Goal: Information Seeking & Learning: Learn about a topic

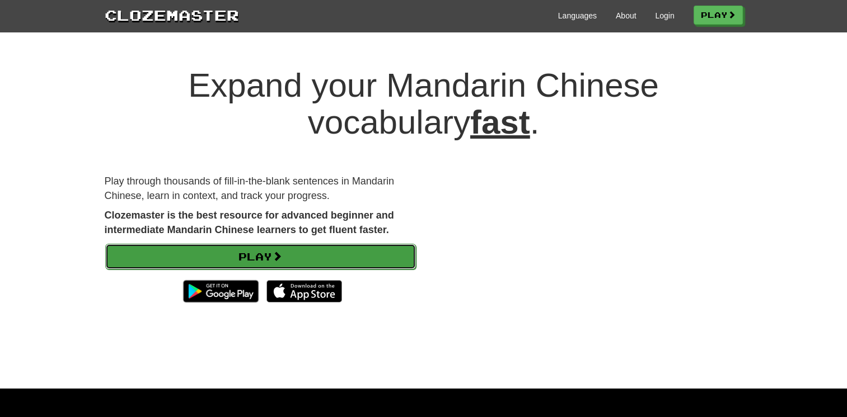
click at [359, 255] on link "Play" at bounding box center [260, 257] width 311 height 26
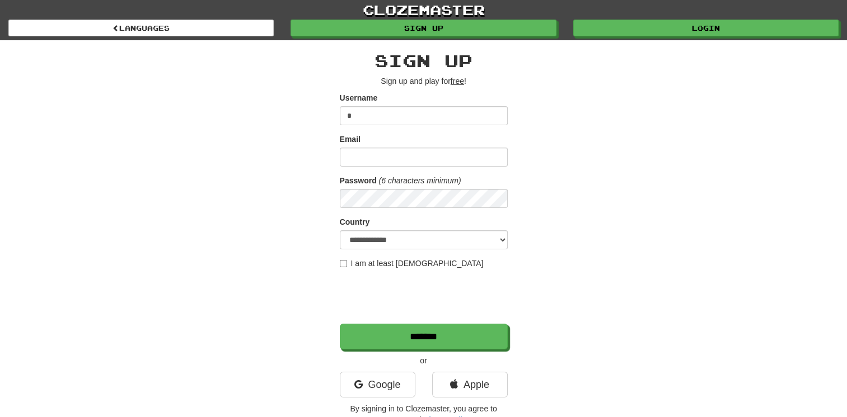
type input "*"
click at [396, 120] on input "*" at bounding box center [424, 115] width 168 height 19
click at [395, 120] on input "*" at bounding box center [424, 115] width 168 height 19
click at [394, 379] on link "Google" at bounding box center [378, 385] width 76 height 26
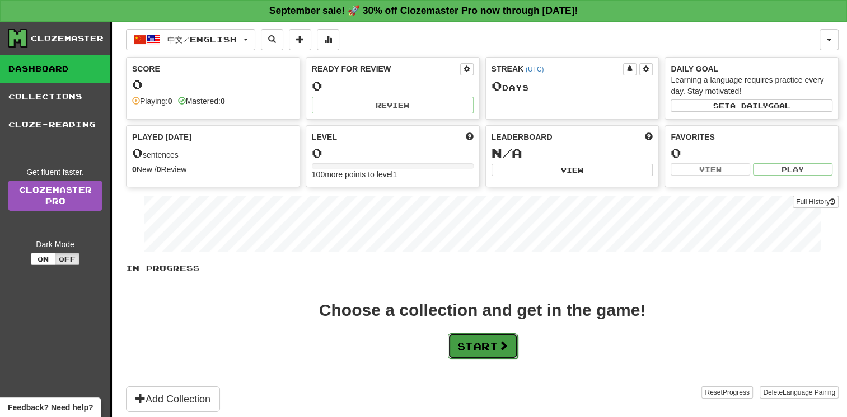
click at [496, 337] on button "Start" at bounding box center [483, 347] width 70 height 26
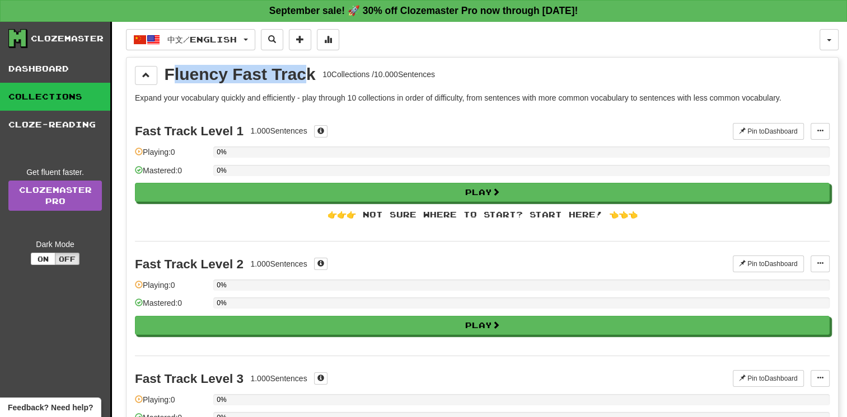
drag, startPoint x: 176, startPoint y: 75, endPoint x: 310, endPoint y: 69, distance: 133.9
click at [310, 69] on div "Fluency Fast Track" at bounding box center [240, 74] width 151 height 17
click at [306, 66] on div "Fluency Fast Track" at bounding box center [240, 74] width 151 height 17
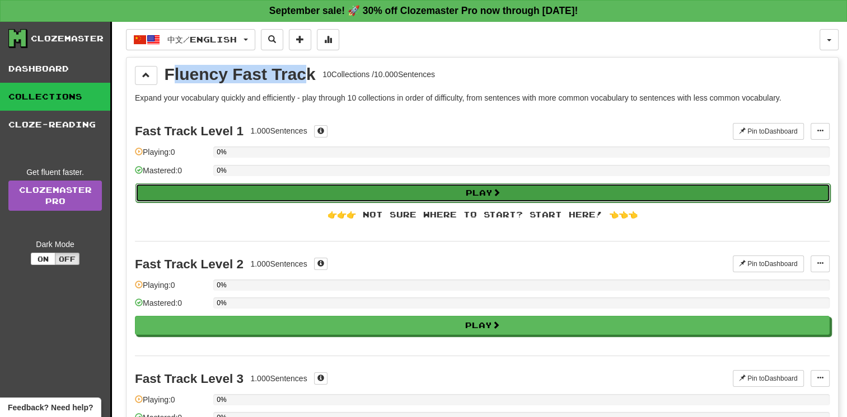
click at [301, 194] on button "Play" at bounding box center [482, 193] width 694 height 19
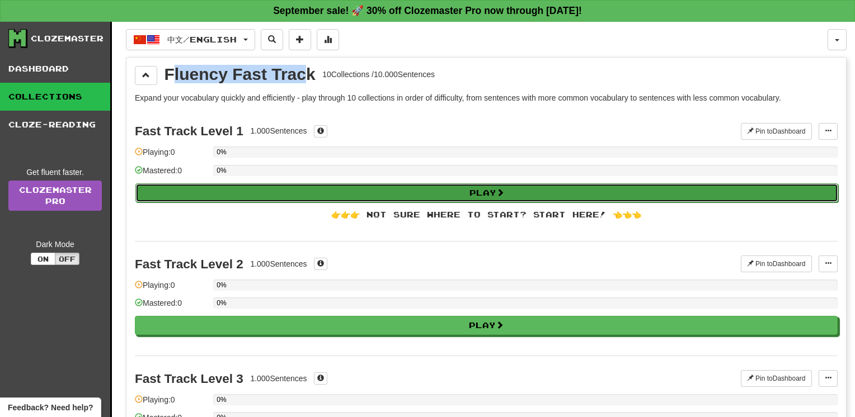
select select "**"
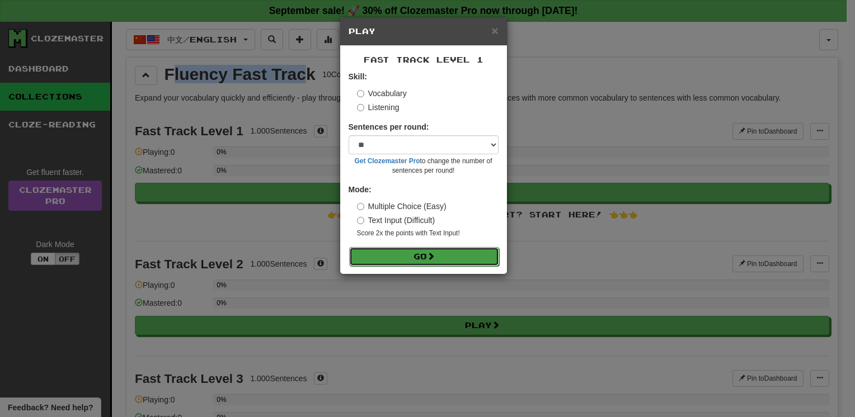
click at [449, 259] on button "Go" at bounding box center [424, 256] width 150 height 19
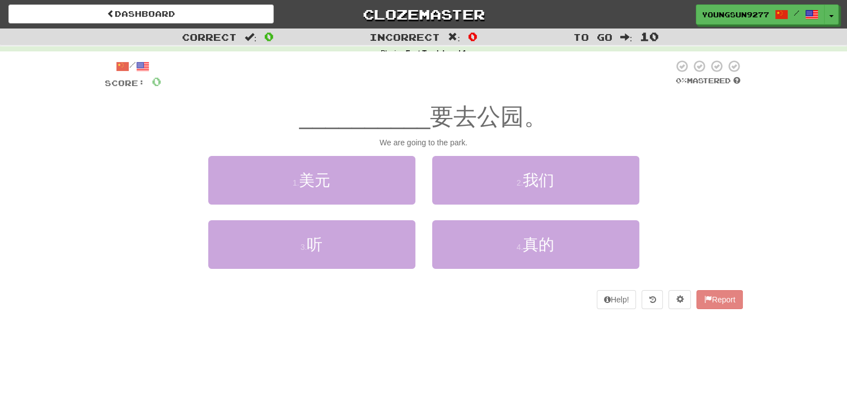
click at [412, 88] on div at bounding box center [417, 74] width 512 height 31
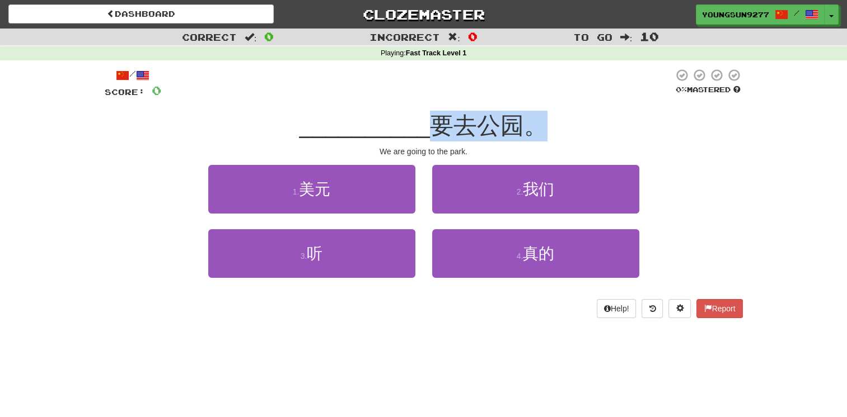
drag, startPoint x: 440, startPoint y: 122, endPoint x: 539, endPoint y: 129, distance: 99.3
click at [539, 129] on span "要去公园。" at bounding box center [489, 125] width 118 height 26
drag, startPoint x: 539, startPoint y: 129, endPoint x: 464, endPoint y: 123, distance: 75.3
click at [464, 123] on span "要去公园。" at bounding box center [489, 125] width 118 height 26
click at [434, 122] on span "要去公园。" at bounding box center [489, 125] width 118 height 26
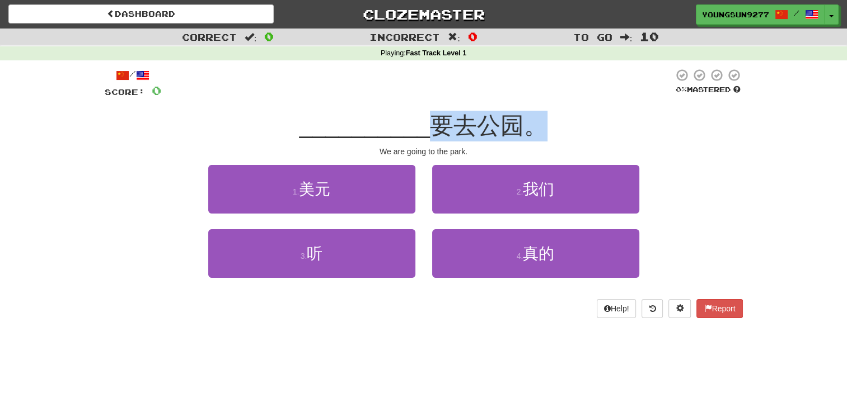
click at [512, 122] on span "要去公园。" at bounding box center [489, 125] width 118 height 26
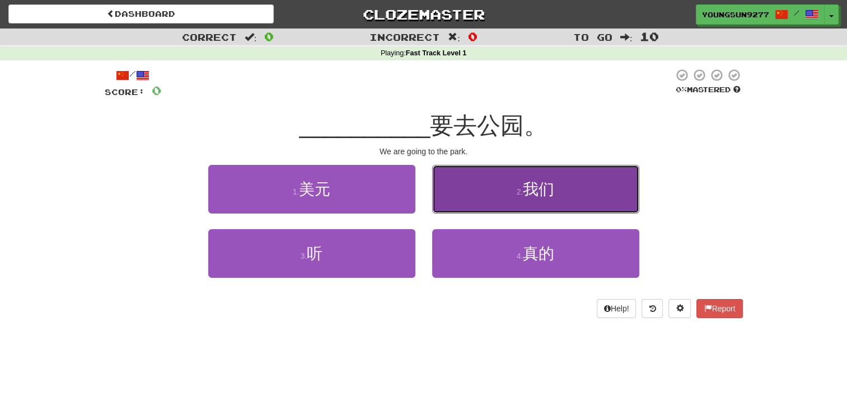
click at [580, 190] on button "2 . 我们" at bounding box center [535, 189] width 207 height 49
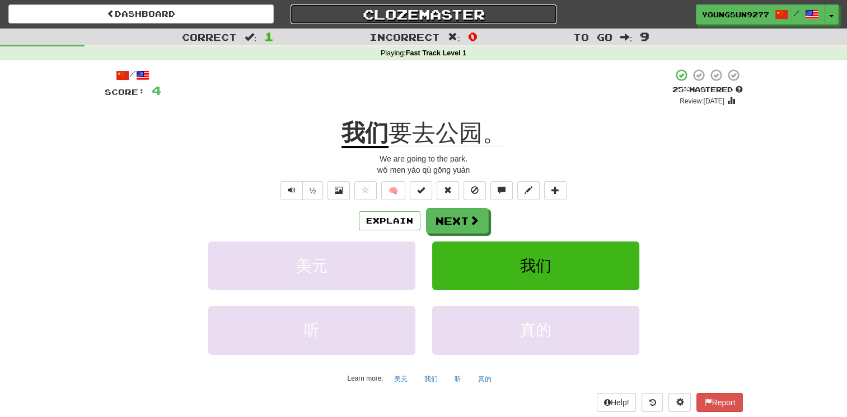
click at [375, 16] on link "Clozemaster" at bounding box center [422, 14] width 265 height 20
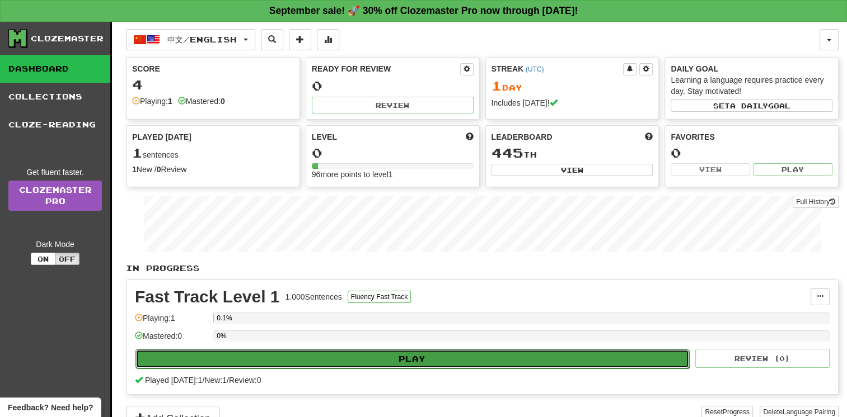
click at [422, 355] on button "Play" at bounding box center [411, 359] width 553 height 19
select select "**"
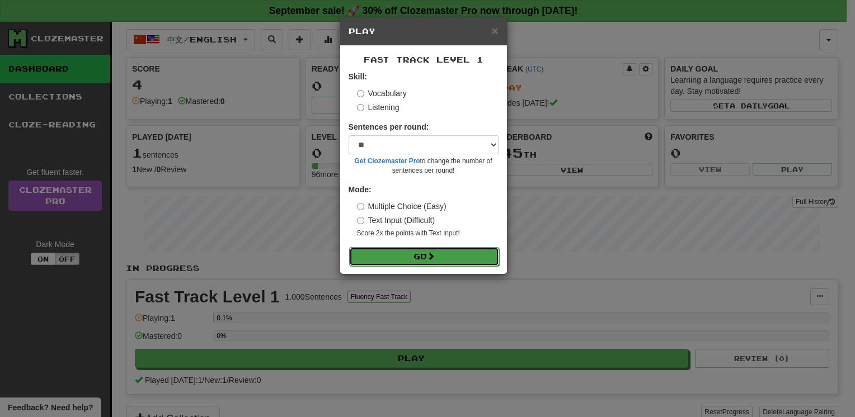
click at [420, 252] on button "Go" at bounding box center [424, 256] width 150 height 19
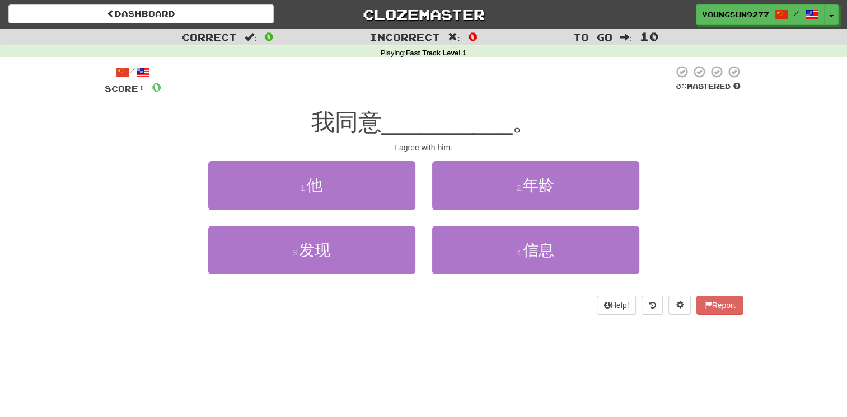
click at [473, 106] on div "/ Score: 0 0 % Mastered 我同意 __________ 。 I agree with him. 1 . 他 2 . 年龄 3 . 发现 …" at bounding box center [424, 190] width 638 height 250
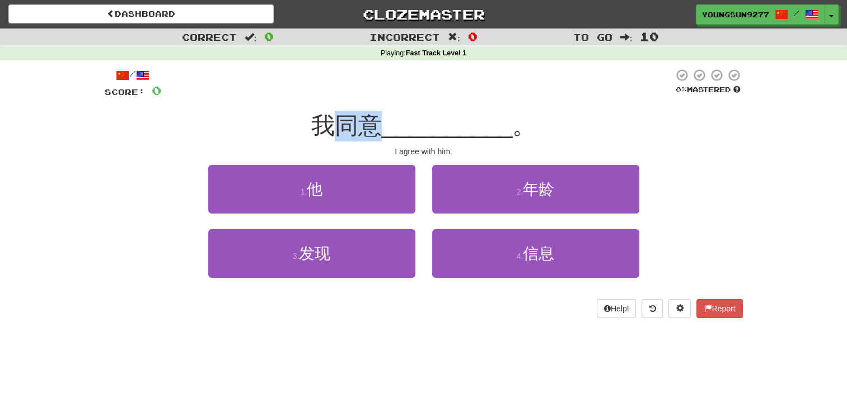
drag, startPoint x: 341, startPoint y: 123, endPoint x: 382, endPoint y: 123, distance: 40.9
click at [382, 123] on div "我同意 __________ 。" at bounding box center [424, 126] width 638 height 31
drag, startPoint x: 382, startPoint y: 123, endPoint x: 494, endPoint y: 103, distance: 113.1
click at [475, 104] on div "/ Score: 0 0 % Mastered 我同意 __________ 。 I agree with him. 1 . 他 2 . 年龄 3 . 发现 …" at bounding box center [424, 193] width 638 height 250
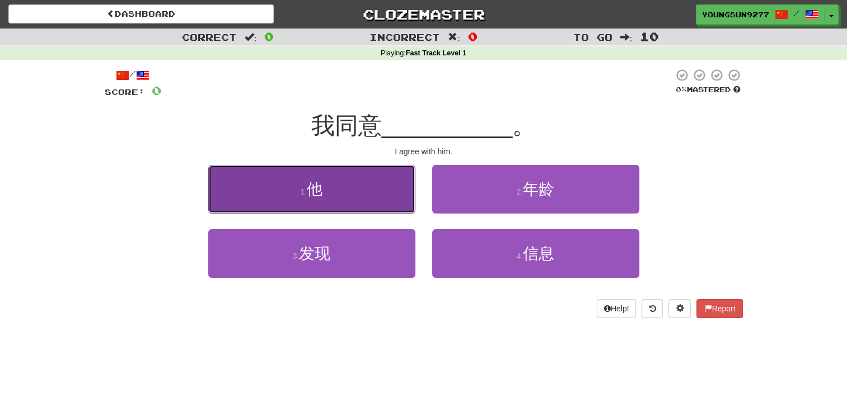
click at [318, 203] on button "1 . 他" at bounding box center [311, 189] width 207 height 49
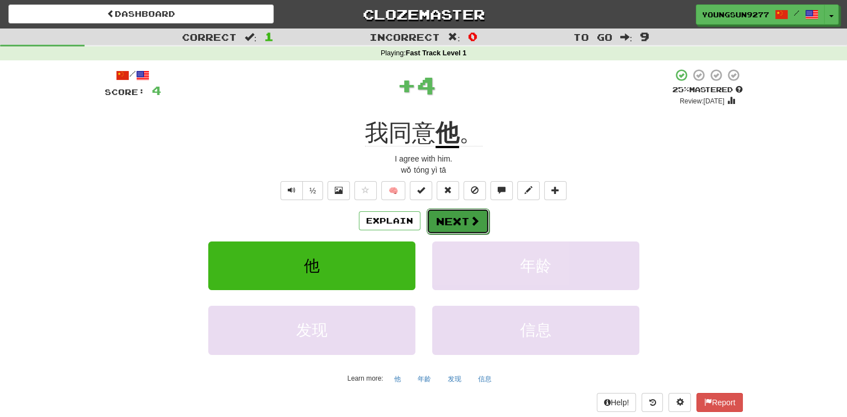
click at [464, 218] on button "Next" at bounding box center [457, 222] width 63 height 26
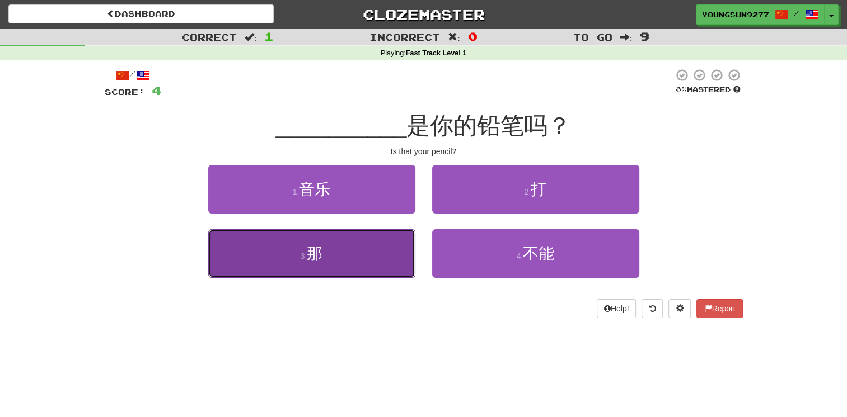
click at [360, 269] on button "3 . 那" at bounding box center [311, 253] width 207 height 49
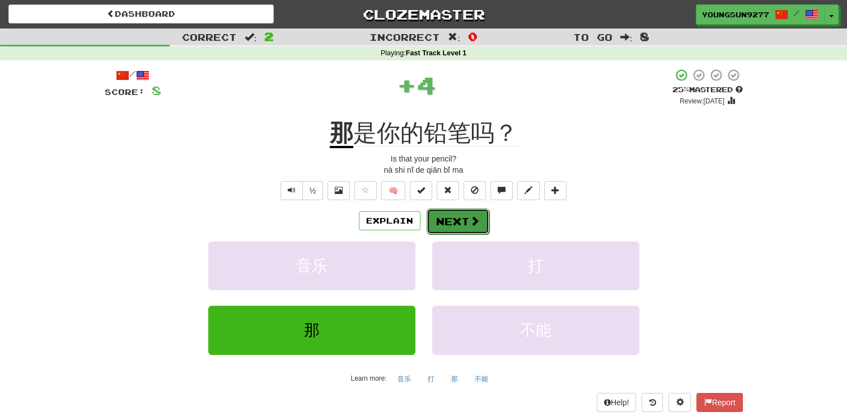
click at [450, 212] on button "Next" at bounding box center [457, 222] width 63 height 26
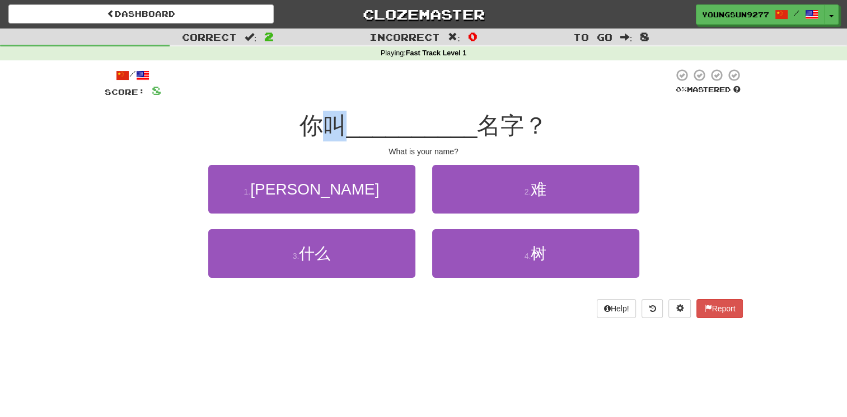
drag, startPoint x: 315, startPoint y: 127, endPoint x: 348, endPoint y: 123, distance: 33.2
click at [348, 123] on div "你叫 __________ 名字？" at bounding box center [424, 126] width 638 height 31
drag, startPoint x: 348, startPoint y: 123, endPoint x: 440, endPoint y: 110, distance: 92.7
click at [440, 110] on div "/ Score: 8 0 % Mastered 你叫 __________ 名字？ What is your name? 1 . 钱 2 . 难 3 . 什么…" at bounding box center [424, 193] width 638 height 250
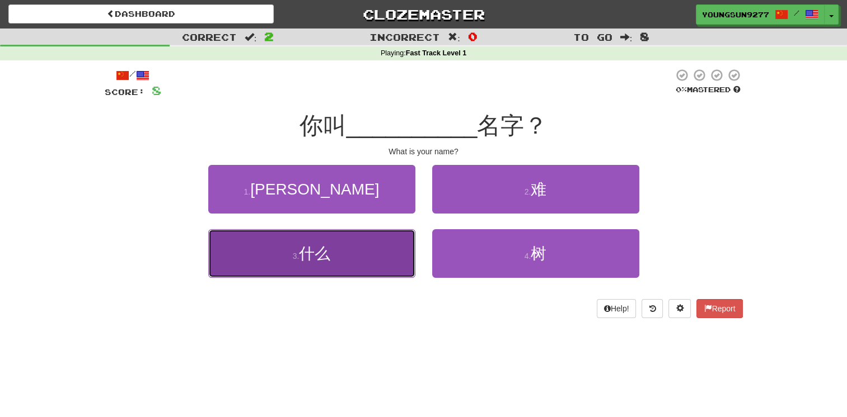
click at [366, 246] on button "3 . 什么" at bounding box center [311, 253] width 207 height 49
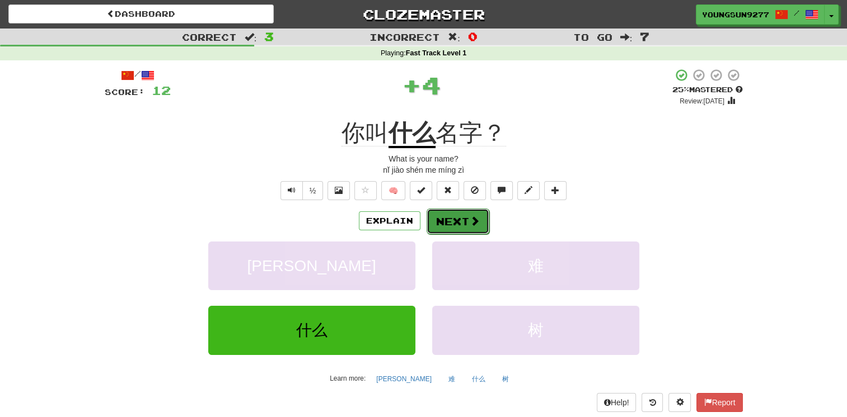
click at [465, 226] on button "Next" at bounding box center [457, 222] width 63 height 26
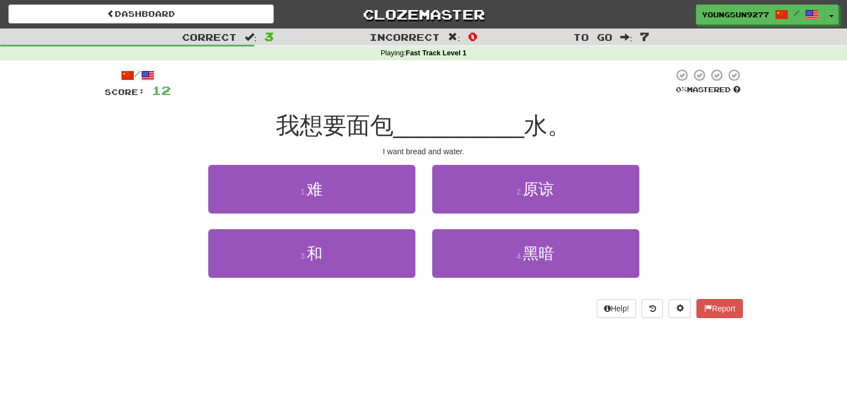
drag, startPoint x: 667, startPoint y: 78, endPoint x: 730, endPoint y: 77, distance: 62.7
click at [717, 74] on div "/ Score: 12 0 % Mastered" at bounding box center [424, 83] width 638 height 31
drag, startPoint x: 297, startPoint y: 130, endPoint x: 397, endPoint y: 119, distance: 100.2
click at [397, 119] on div "我想要面包 __________ 水。" at bounding box center [424, 126] width 638 height 31
drag, startPoint x: 397, startPoint y: 119, endPoint x: 333, endPoint y: 123, distance: 64.0
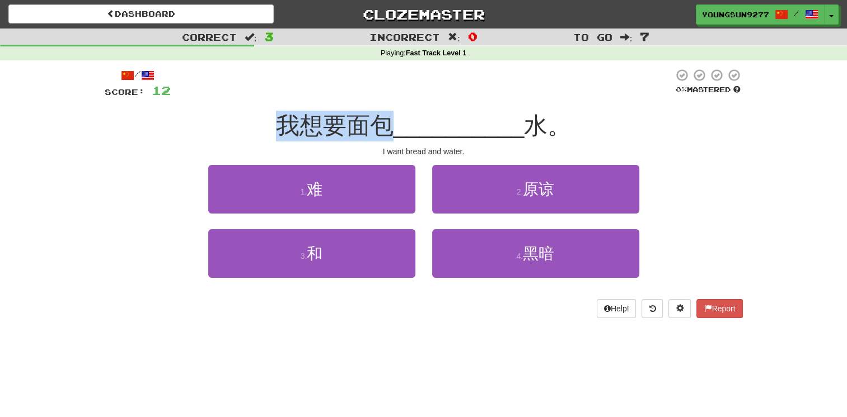
click at [332, 123] on span "我想要面包" at bounding box center [335, 125] width 118 height 26
click at [359, 121] on span "我想要面包" at bounding box center [335, 125] width 118 height 26
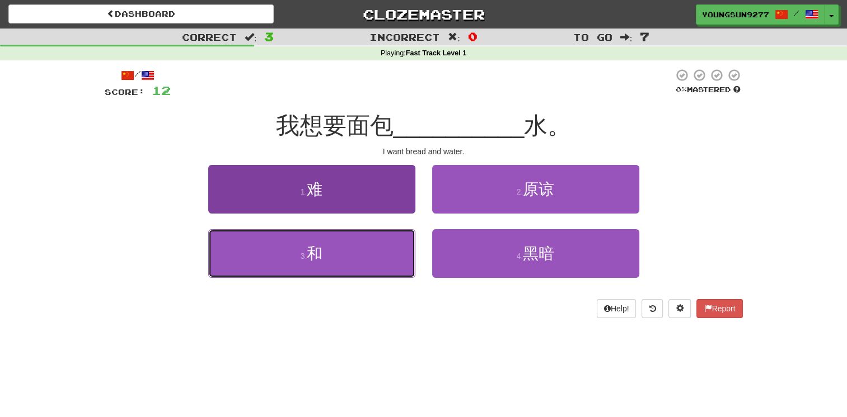
click at [344, 259] on button "3 . 和" at bounding box center [311, 253] width 207 height 49
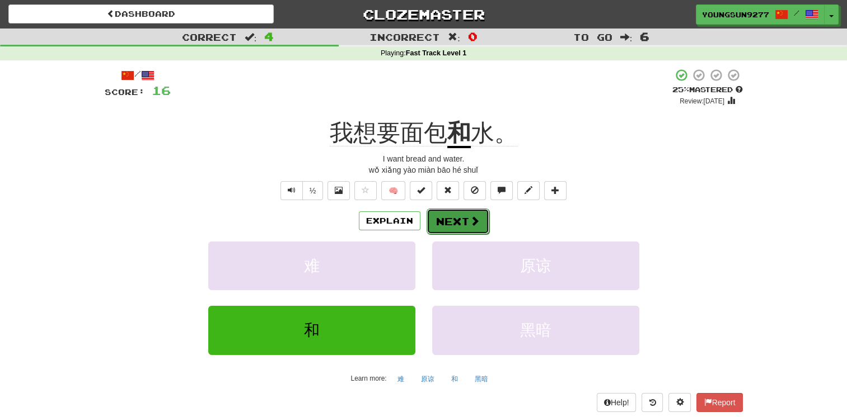
click at [451, 218] on button "Next" at bounding box center [457, 222] width 63 height 26
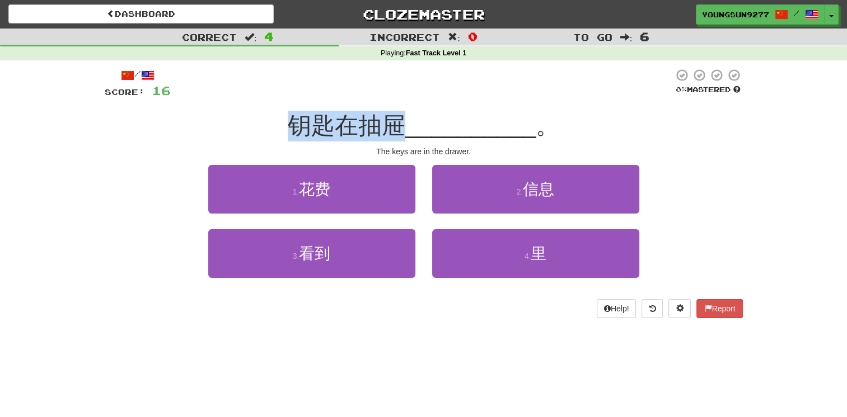
drag, startPoint x: 287, startPoint y: 119, endPoint x: 407, endPoint y: 116, distance: 120.4
click at [407, 116] on div "钥匙在抽屉 __________ 。" at bounding box center [424, 126] width 638 height 31
click at [331, 120] on span "钥匙在抽屉" at bounding box center [347, 125] width 118 height 26
click at [388, 110] on div "/ Score: 16 0 % Mastered 钥匙在抽屉 __________ 。 The keys are in the drawer. 1 . 花费 …" at bounding box center [424, 193] width 638 height 250
click at [378, 119] on span "钥匙在抽屉" at bounding box center [347, 125] width 118 height 26
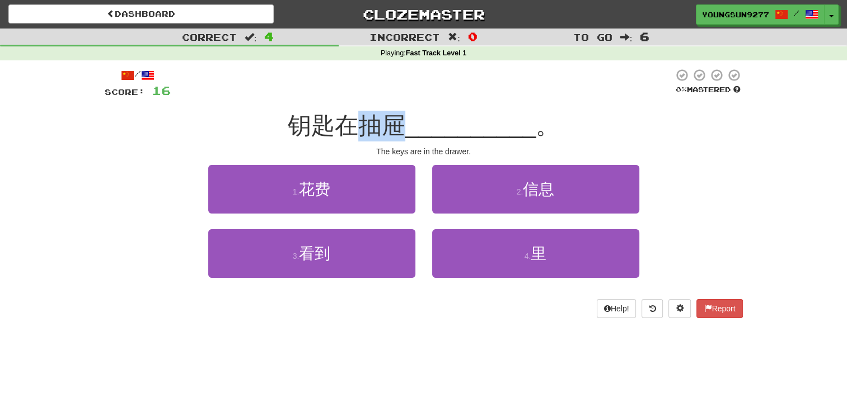
click at [378, 119] on span "钥匙在抽屉" at bounding box center [347, 125] width 118 height 26
copy span "抽屉"
click at [545, 100] on div "/ Score: 16 0 % Mastered 钥匙在抽屉 __________ 。 The keys are in the drawer. 1 . 花费 …" at bounding box center [424, 193] width 638 height 250
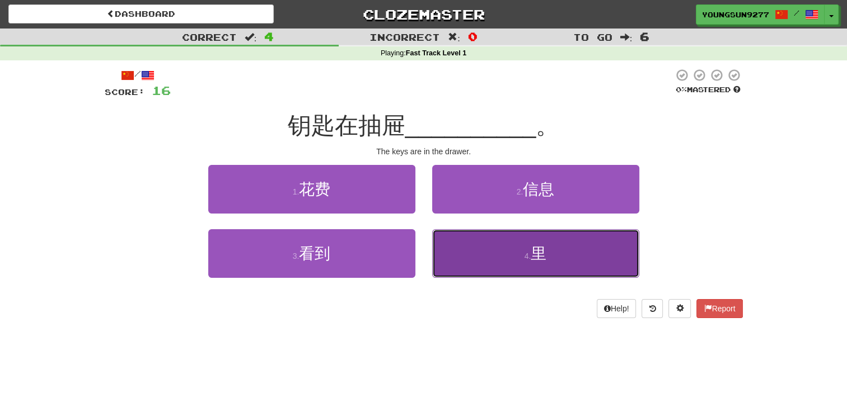
click at [502, 247] on button "4 . 里" at bounding box center [535, 253] width 207 height 49
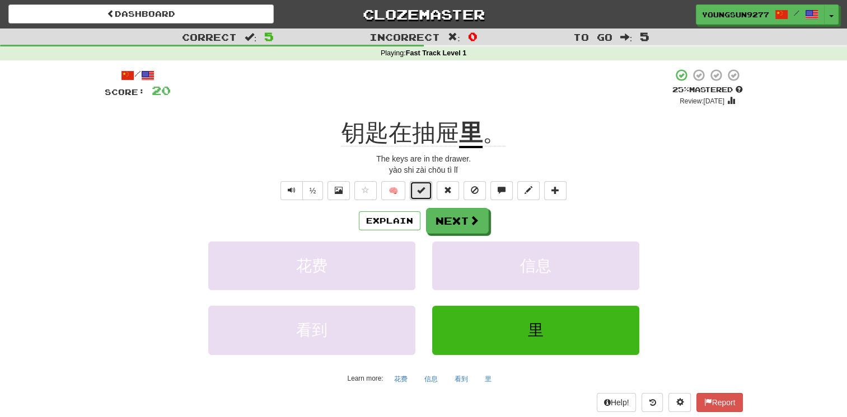
click at [414, 189] on button at bounding box center [421, 190] width 22 height 19
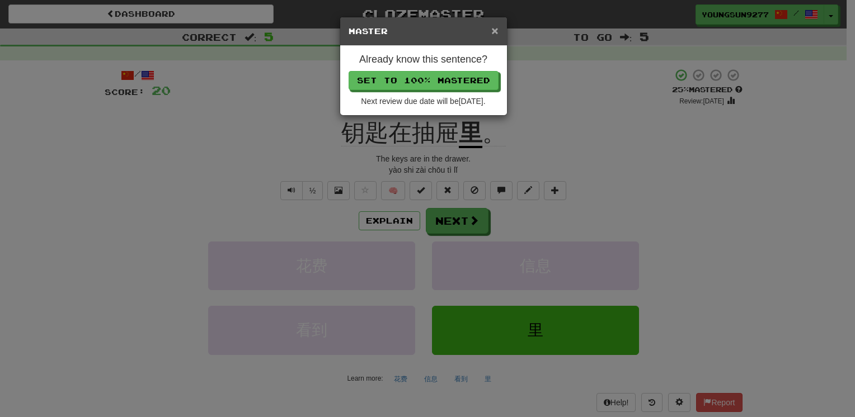
drag, startPoint x: 496, startPoint y: 29, endPoint x: 518, endPoint y: 63, distance: 40.2
click at [496, 28] on span "×" at bounding box center [494, 30] width 7 height 13
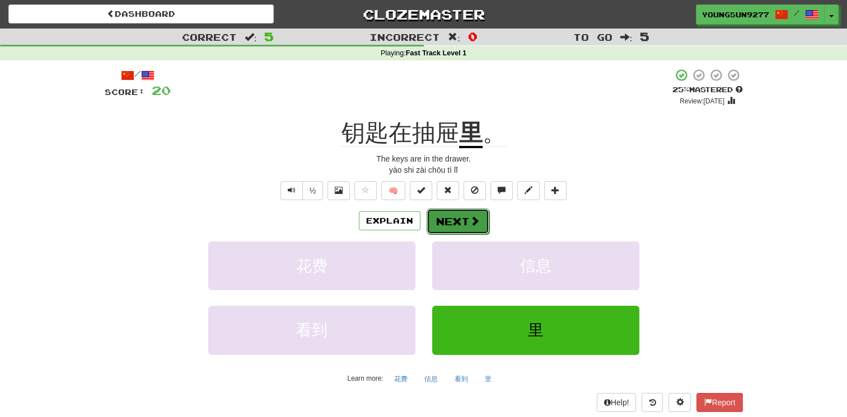
click at [468, 228] on button "Next" at bounding box center [457, 222] width 63 height 26
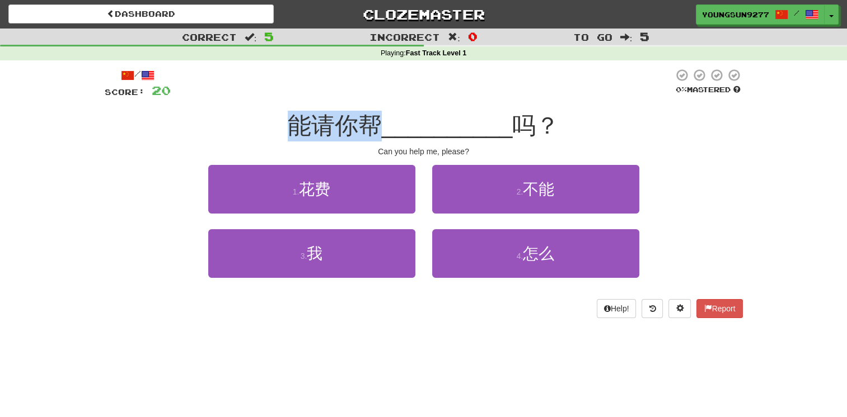
drag, startPoint x: 294, startPoint y: 121, endPoint x: 387, endPoint y: 118, distance: 92.9
click at [387, 118] on div "能请你帮 __________ 吗？" at bounding box center [424, 126] width 638 height 31
drag, startPoint x: 387, startPoint y: 118, endPoint x: 339, endPoint y: 126, distance: 49.4
click at [339, 126] on span "能请你帮" at bounding box center [335, 125] width 94 height 26
click at [308, 128] on span "能请你帮" at bounding box center [335, 125] width 94 height 26
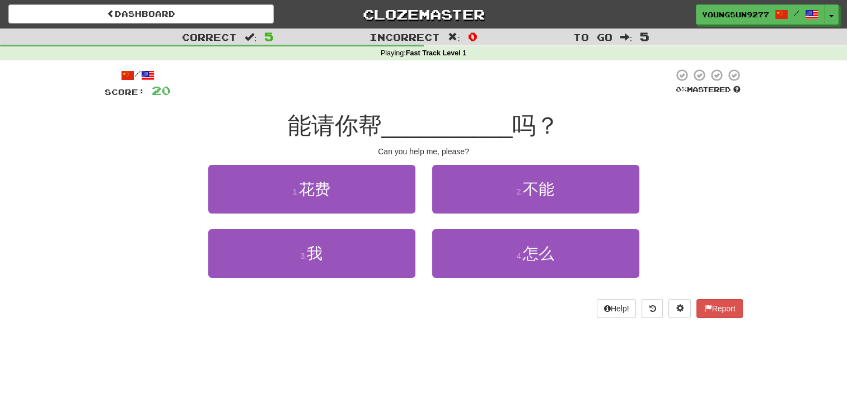
click at [396, 124] on span "__________" at bounding box center [447, 125] width 131 height 26
drag, startPoint x: 383, startPoint y: 147, endPoint x: 457, endPoint y: 143, distance: 74.0
click at [457, 143] on div "/ Score: 20 0 % Mastered 能请你帮 __________ 吗？ Can you help me, please? 1 . 花费 2 .…" at bounding box center [424, 193] width 638 height 250
click at [569, 126] on div "能请你帮 __________ 吗？" at bounding box center [424, 126] width 638 height 31
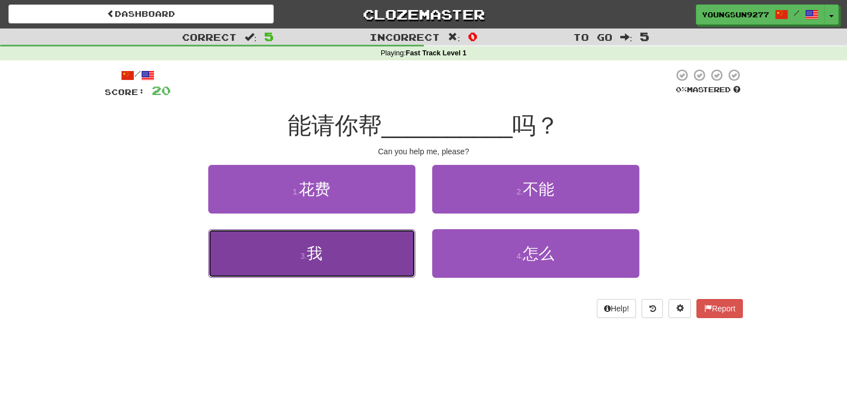
click at [318, 250] on span "我" at bounding box center [315, 253] width 16 height 17
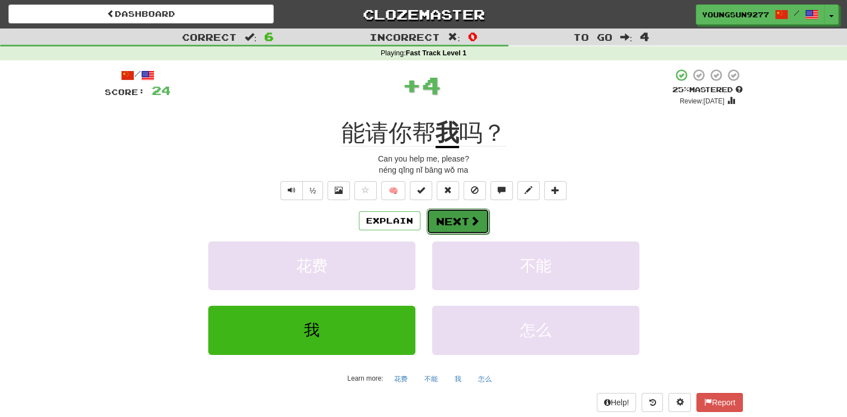
click at [470, 221] on span at bounding box center [475, 221] width 10 height 10
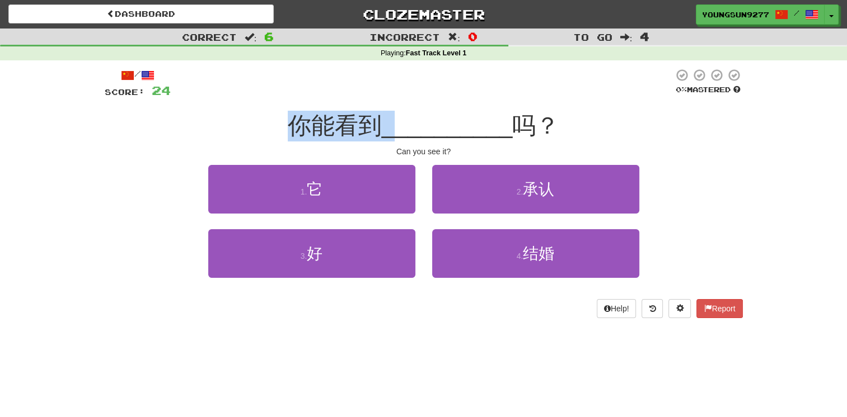
drag, startPoint x: 293, startPoint y: 126, endPoint x: 397, endPoint y: 123, distance: 104.2
click at [397, 123] on div "你能看到 __________ 吗？" at bounding box center [424, 126] width 638 height 31
drag, startPoint x: 397, startPoint y: 123, endPoint x: 560, endPoint y: 119, distance: 162.9
click at [560, 119] on div "你能看到 __________ 吗？" at bounding box center [424, 126] width 638 height 31
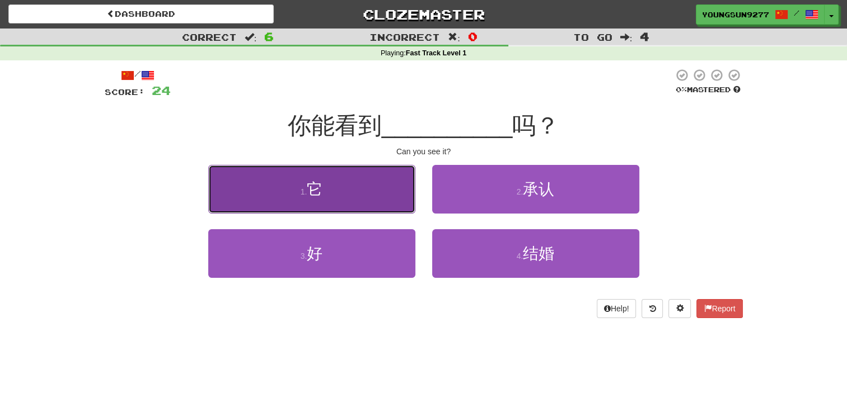
click at [352, 197] on button "1 . 它" at bounding box center [311, 189] width 207 height 49
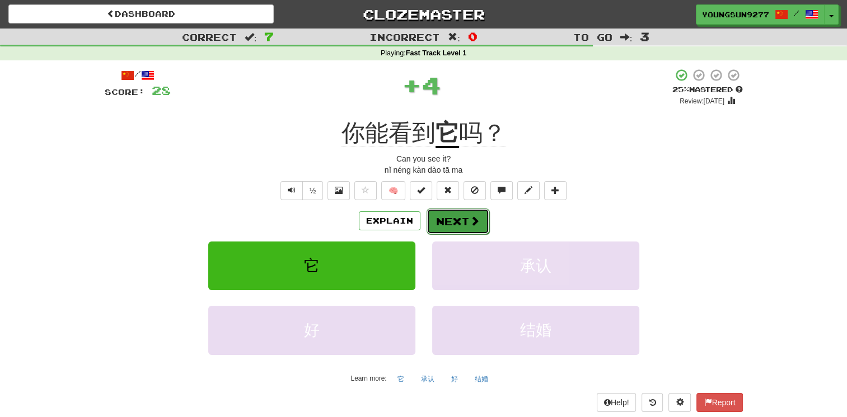
click at [477, 218] on span at bounding box center [475, 221] width 10 height 10
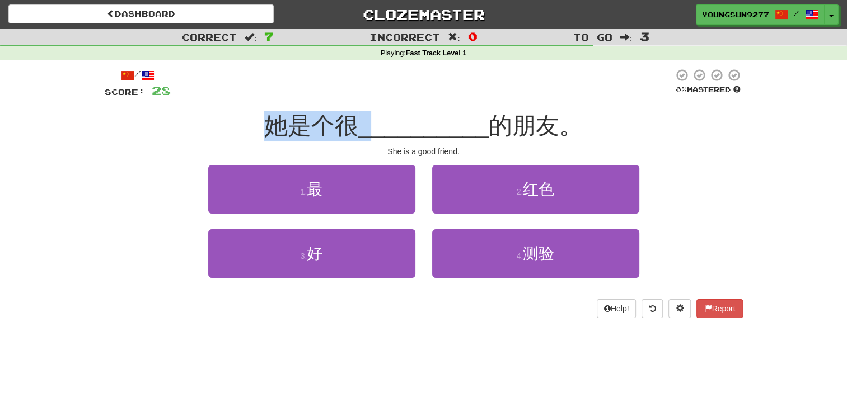
drag, startPoint x: 279, startPoint y: 124, endPoint x: 374, endPoint y: 115, distance: 95.6
click at [374, 115] on div "她是个很 __________ 的朋友。" at bounding box center [424, 126] width 638 height 31
drag, startPoint x: 374, startPoint y: 115, endPoint x: 291, endPoint y: 125, distance: 83.9
click at [291, 125] on span "她是个很" at bounding box center [311, 125] width 94 height 26
click at [337, 119] on span "她是个很" at bounding box center [311, 125] width 94 height 26
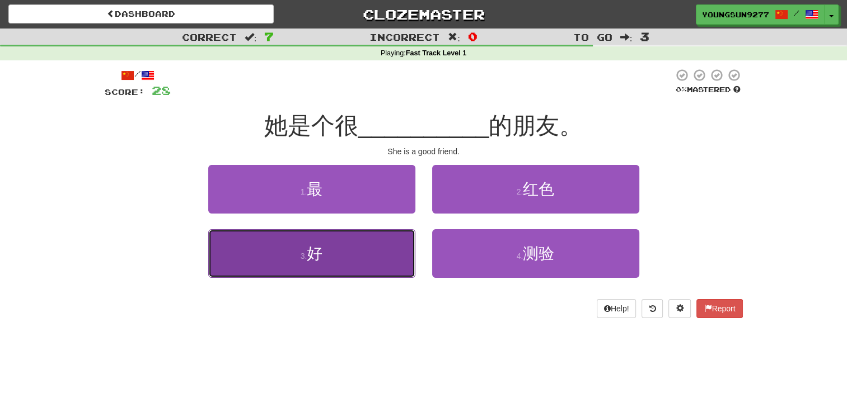
click at [342, 261] on button "3 . 好" at bounding box center [311, 253] width 207 height 49
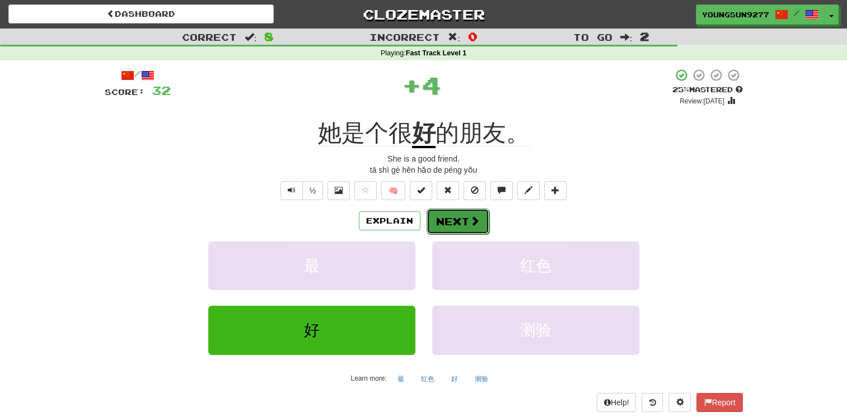
click at [473, 224] on span at bounding box center [475, 221] width 10 height 10
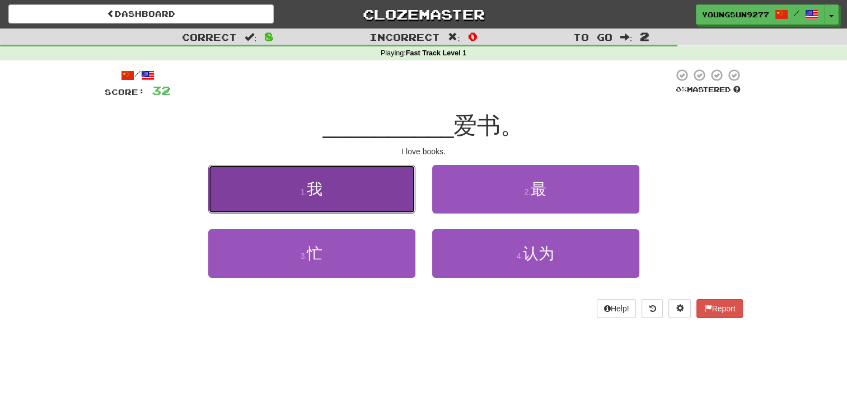
click at [323, 193] on button "1 . 我" at bounding box center [311, 189] width 207 height 49
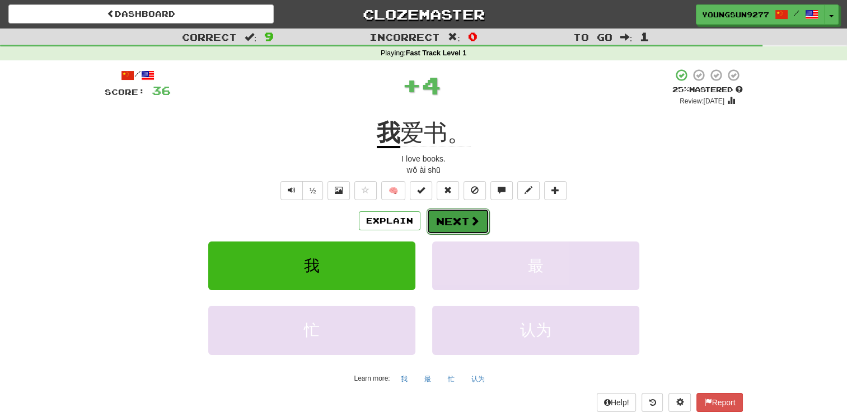
click at [461, 225] on button "Next" at bounding box center [457, 222] width 63 height 26
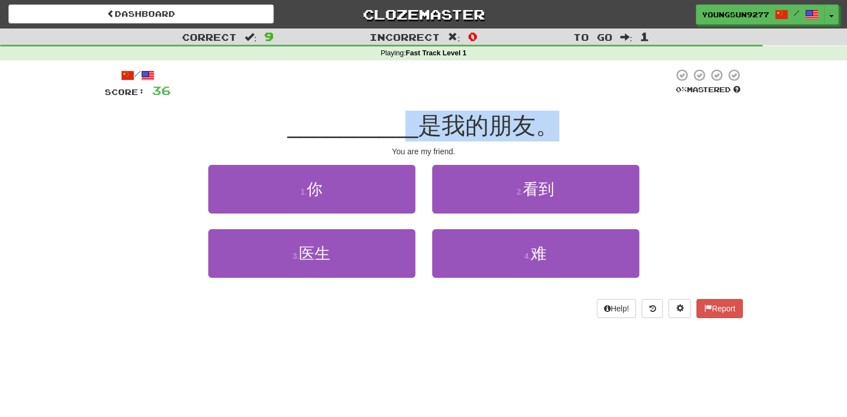
drag, startPoint x: 428, startPoint y: 124, endPoint x: 563, endPoint y: 125, distance: 134.9
click at [563, 125] on div "__________ 是我的朋友。" at bounding box center [424, 126] width 638 height 31
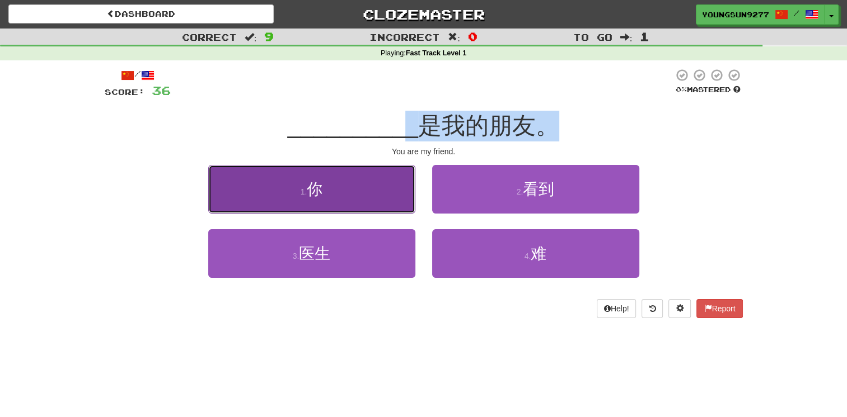
click at [386, 194] on button "1 . 你" at bounding box center [311, 189] width 207 height 49
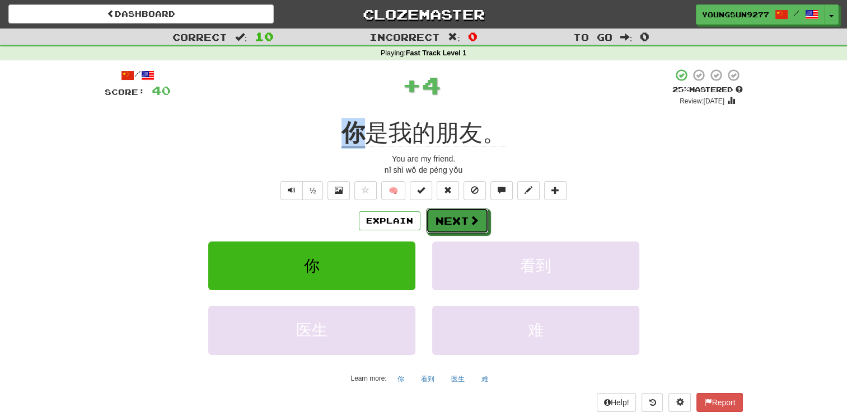
click at [462, 214] on button "Next" at bounding box center [457, 221] width 63 height 26
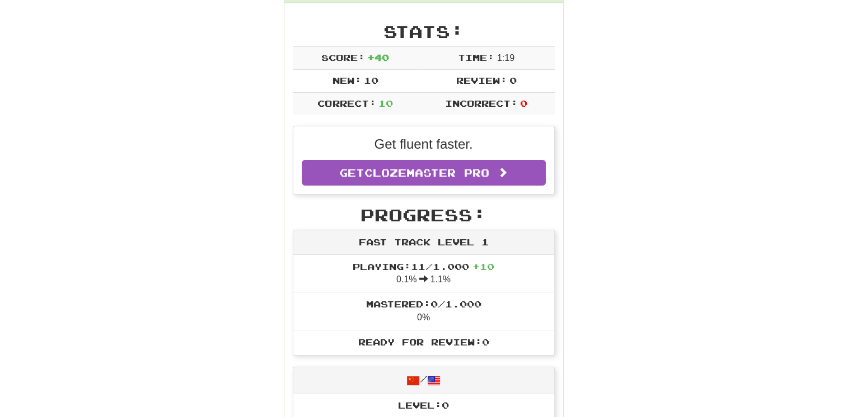
scroll to position [168, 0]
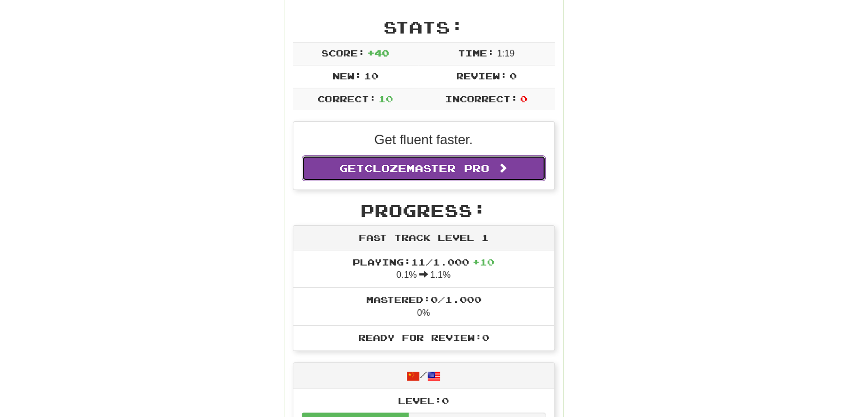
click at [447, 172] on span "Clozemaster Pro" at bounding box center [426, 168] width 125 height 12
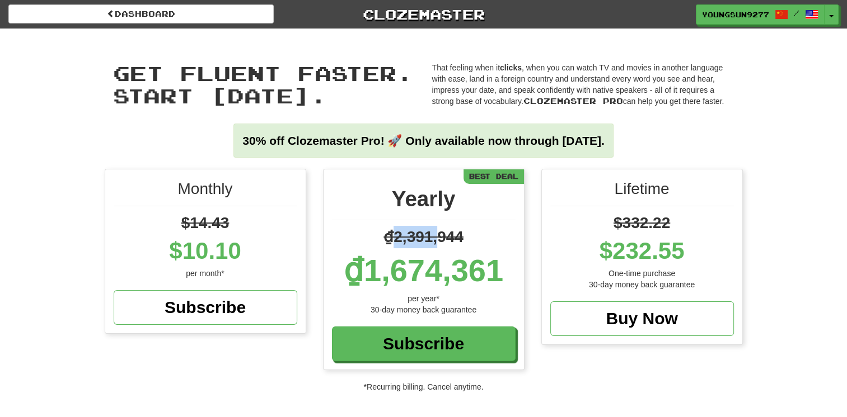
drag, startPoint x: 392, startPoint y: 237, endPoint x: 438, endPoint y: 229, distance: 46.6
click at [438, 229] on span "₫2,391,944" at bounding box center [423, 236] width 80 height 17
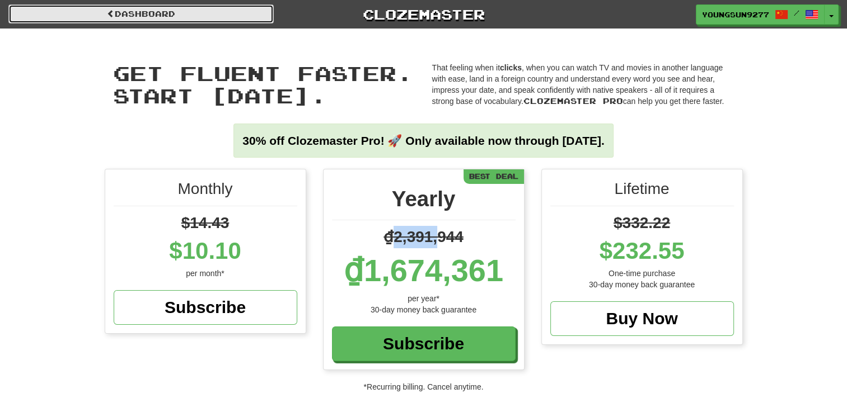
click at [226, 17] on link "Dashboard" at bounding box center [140, 13] width 265 height 19
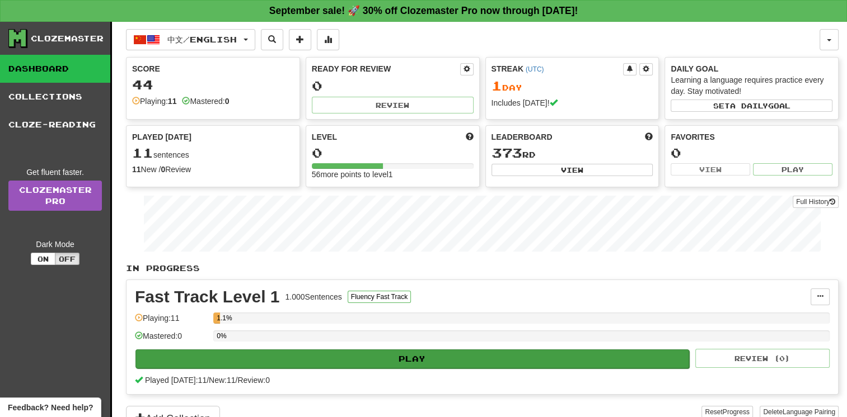
scroll to position [168, 0]
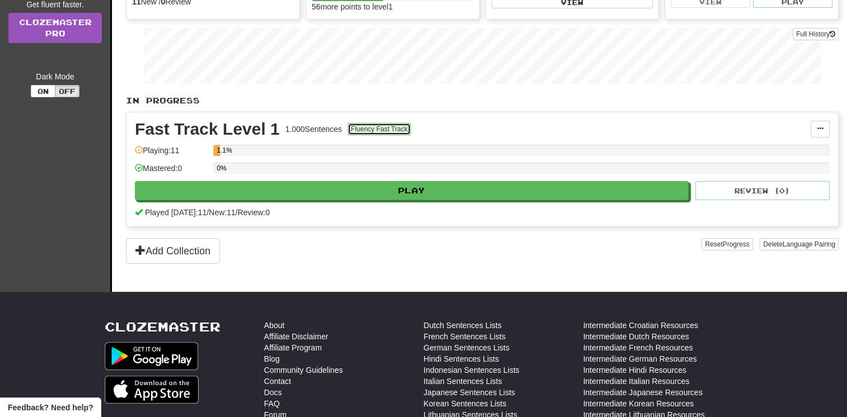
click at [370, 131] on button "Fluency Fast Track" at bounding box center [379, 129] width 63 height 12
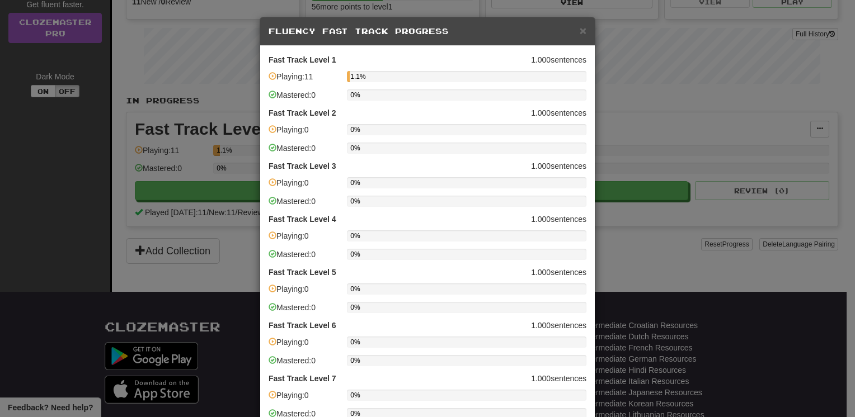
click at [575, 30] on h5 "Fluency Fast Track Progress" at bounding box center [428, 31] width 318 height 11
click at [581, 31] on span "×" at bounding box center [583, 30] width 7 height 13
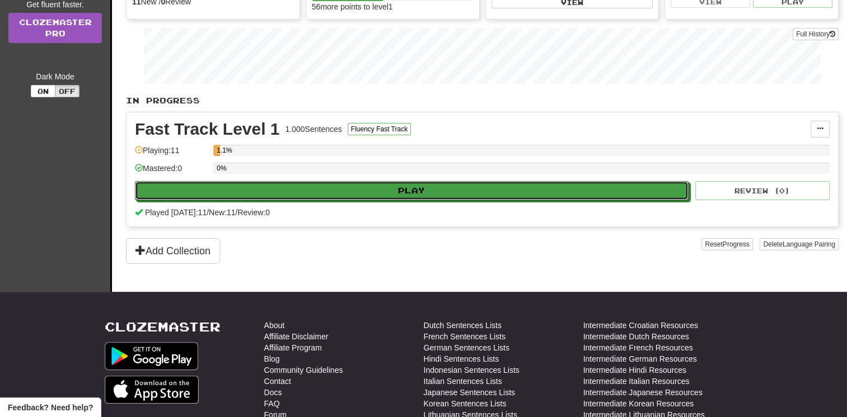
drag, startPoint x: 528, startPoint y: 191, endPoint x: 539, endPoint y: 123, distance: 69.7
click at [539, 124] on div "Fast Track Level 1 1.000 Sentences Fluency Fast Track Manage Sentences Unpin fr…" at bounding box center [481, 169] width 711 height 114
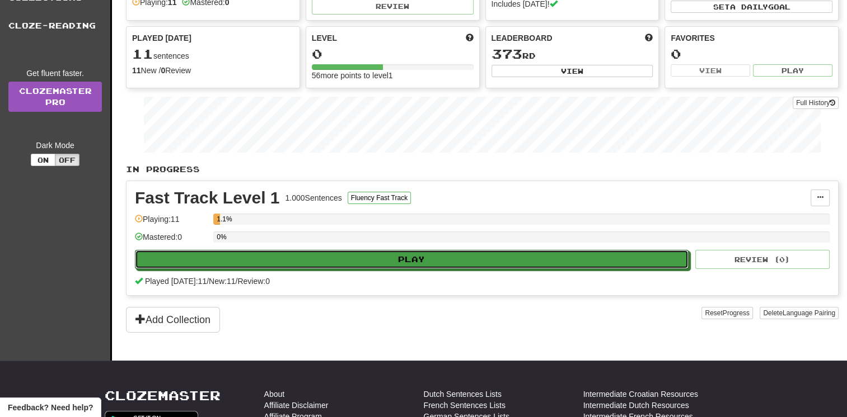
scroll to position [0, 0]
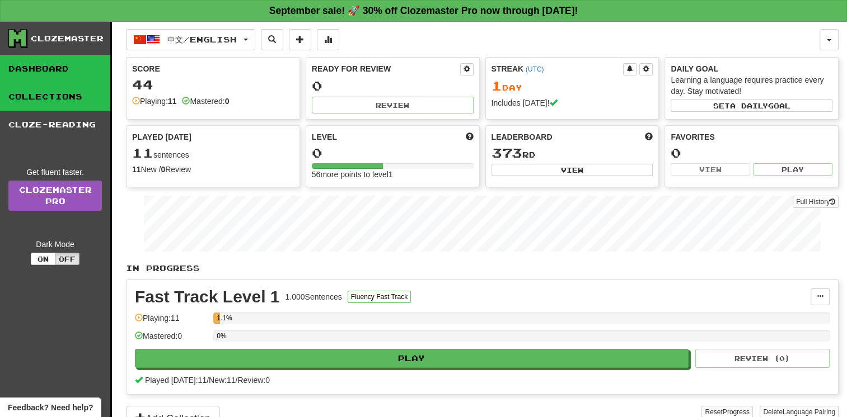
click at [28, 93] on link "Collections" at bounding box center [55, 97] width 110 height 28
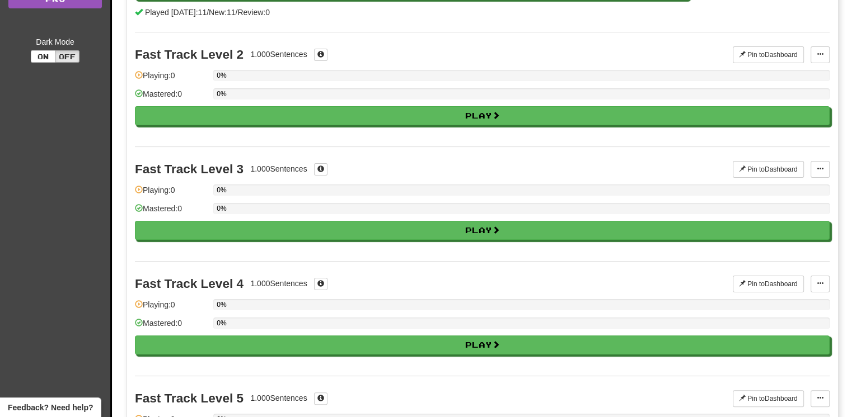
scroll to position [112, 0]
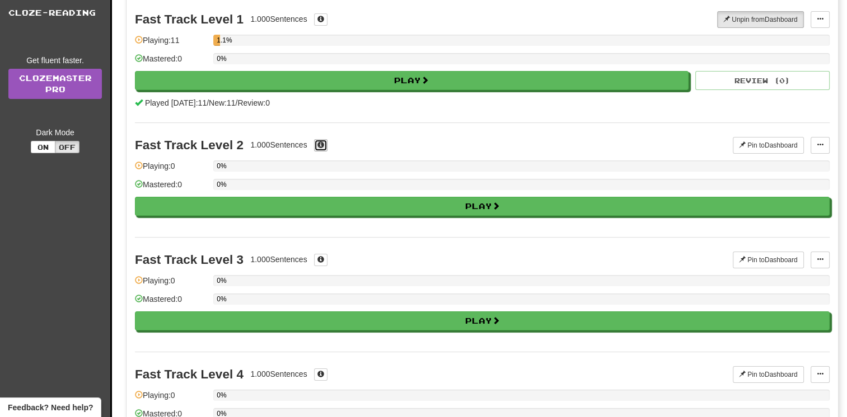
click at [320, 149] on button at bounding box center [320, 145] width 13 height 12
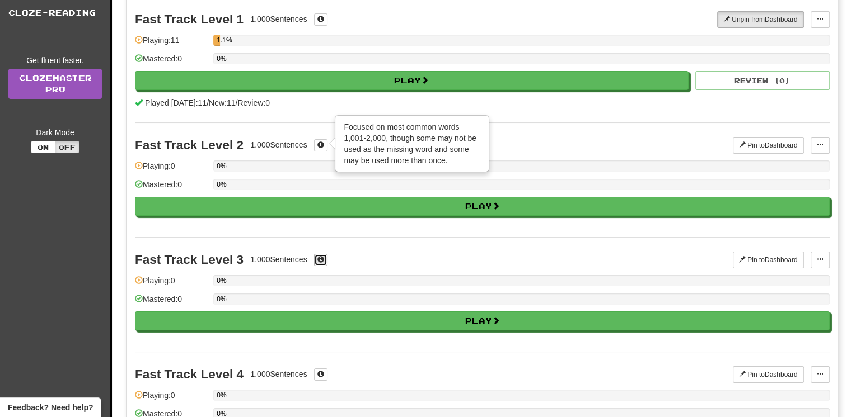
click at [325, 262] on button at bounding box center [320, 260] width 13 height 12
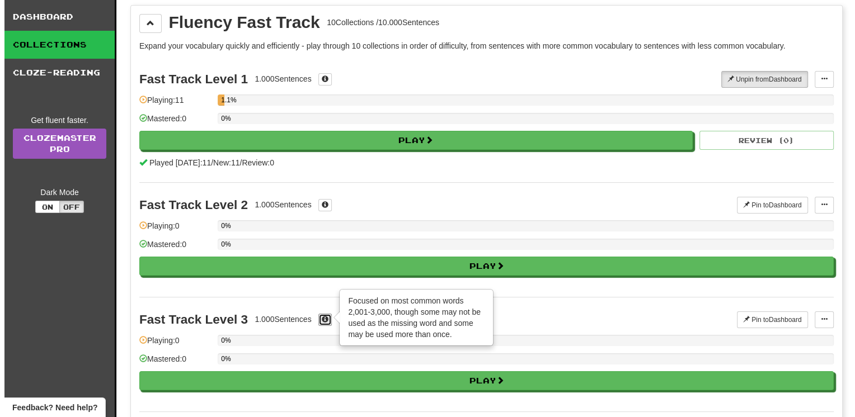
scroll to position [0, 0]
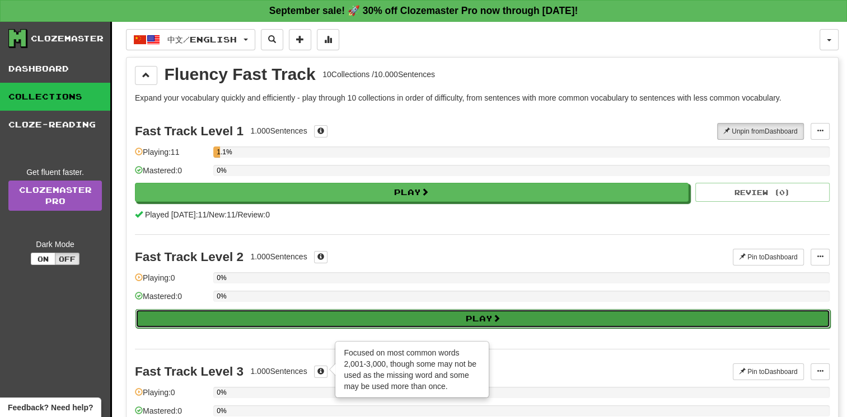
click at [435, 323] on button "Play" at bounding box center [482, 318] width 694 height 19
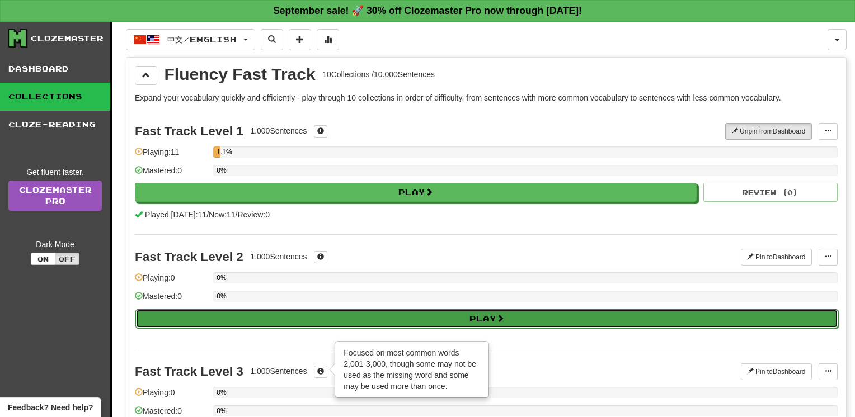
select select "**"
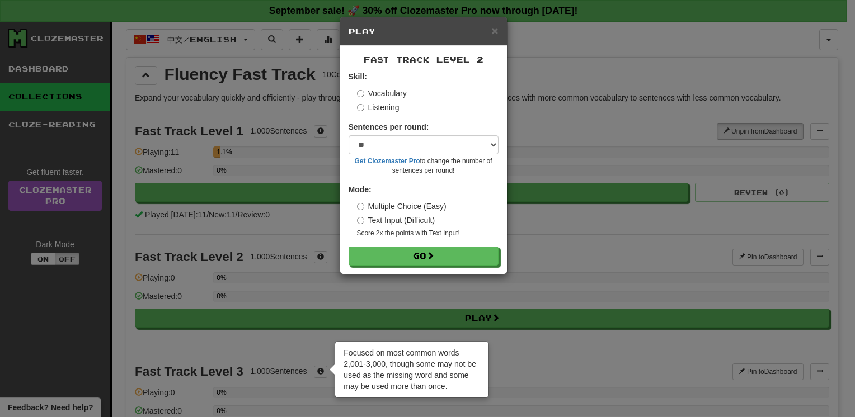
click at [392, 110] on label "Listening" at bounding box center [378, 107] width 43 height 11
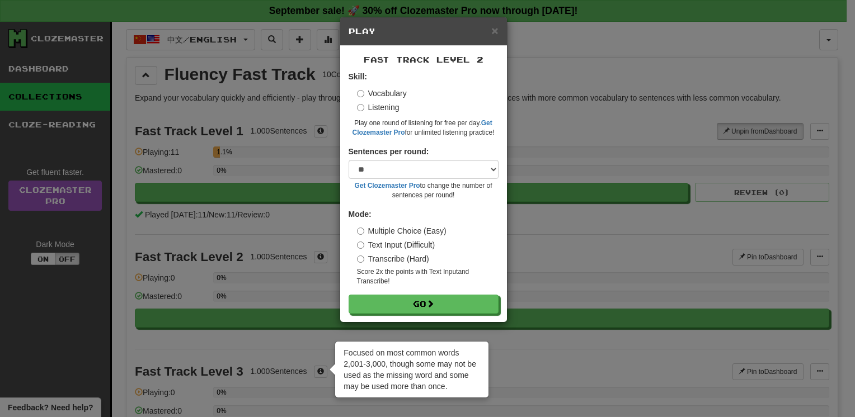
click at [390, 97] on label "Vocabulary" at bounding box center [382, 93] width 50 height 11
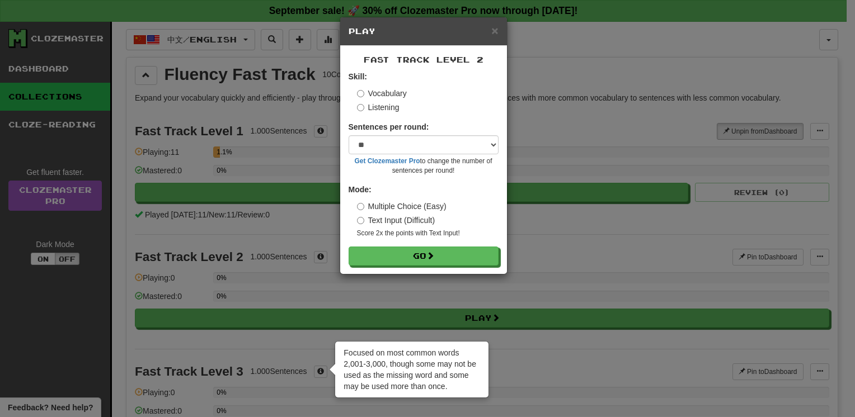
click at [399, 219] on label "Text Input (Difficult)" at bounding box center [396, 220] width 78 height 11
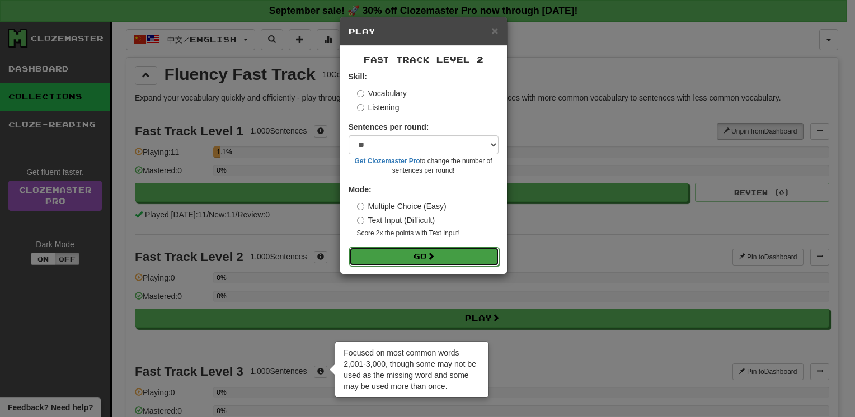
click at [431, 258] on span at bounding box center [431, 256] width 8 height 8
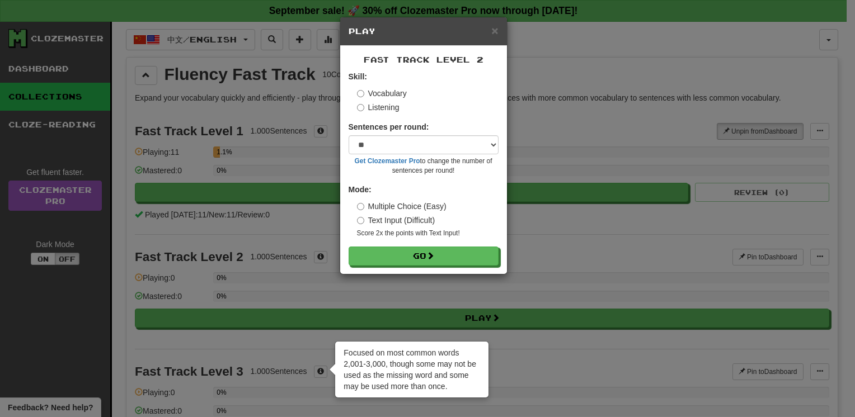
click at [403, 211] on label "Multiple Choice (Easy)" at bounding box center [402, 206] width 90 height 11
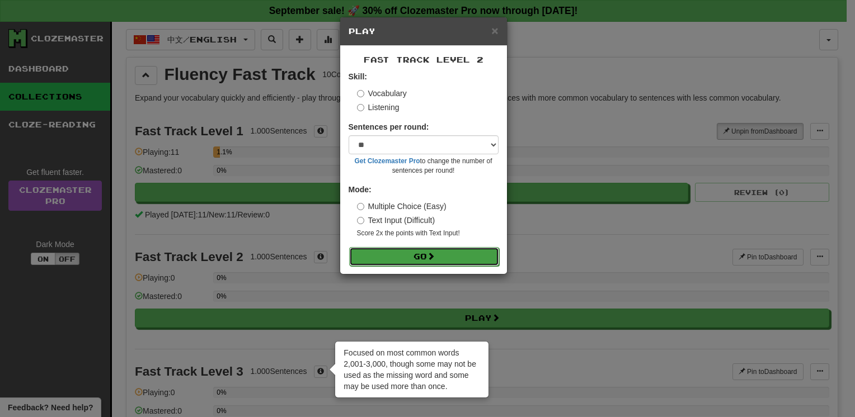
click at [431, 259] on span at bounding box center [431, 256] width 8 height 8
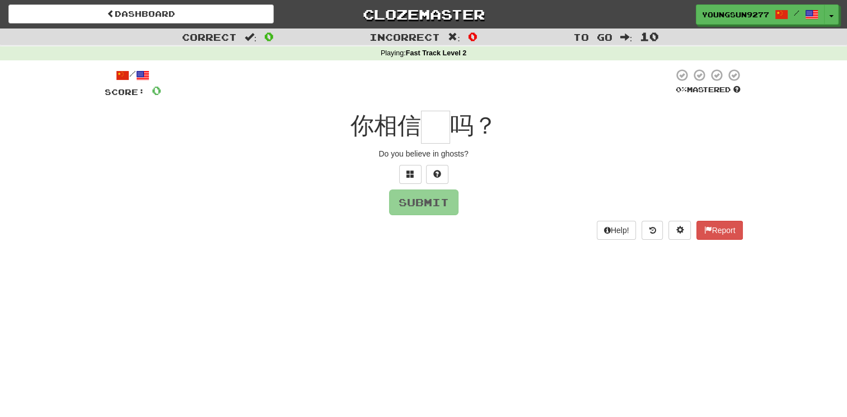
click at [434, 122] on input "text" at bounding box center [435, 127] width 29 height 33
click at [376, 132] on span "你相信" at bounding box center [385, 125] width 71 height 26
click at [424, 131] on input "text" at bounding box center [435, 127] width 29 height 33
click at [433, 129] on input "text" at bounding box center [435, 127] width 29 height 33
click at [439, 132] on input "text" at bounding box center [435, 127] width 29 height 33
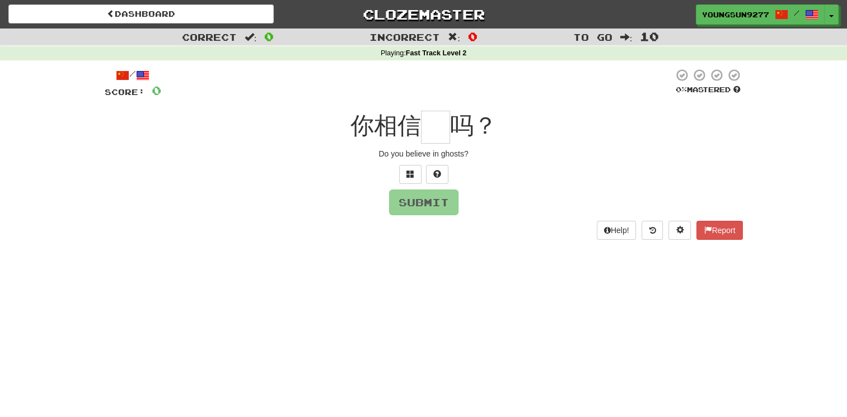
drag, startPoint x: 436, startPoint y: 138, endPoint x: 405, endPoint y: 129, distance: 33.1
click at [437, 138] on input "text" at bounding box center [435, 127] width 29 height 33
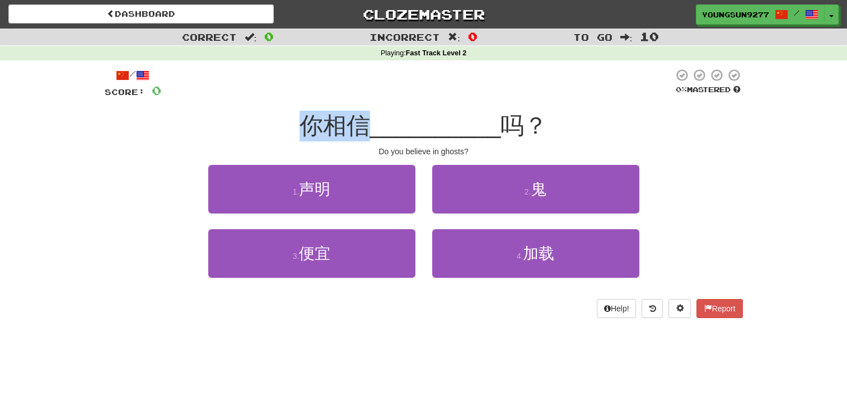
drag, startPoint x: 311, startPoint y: 120, endPoint x: 362, endPoint y: 120, distance: 51.5
click at [362, 120] on span "你相信" at bounding box center [334, 125] width 71 height 26
drag, startPoint x: 362, startPoint y: 120, endPoint x: 359, endPoint y: 126, distance: 7.0
click at [359, 126] on span "你相信" at bounding box center [334, 125] width 71 height 26
click at [598, 126] on div "你相信 __________ 吗？" at bounding box center [424, 126] width 638 height 31
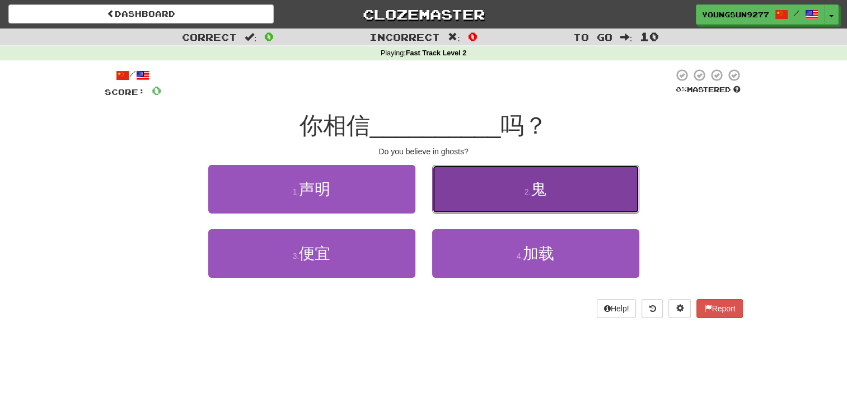
click at [562, 189] on button "2 . 鬼" at bounding box center [535, 189] width 207 height 49
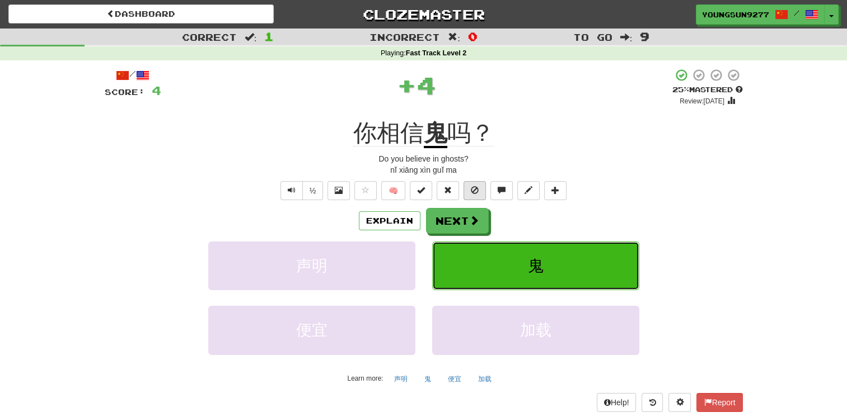
drag, startPoint x: 532, startPoint y: 264, endPoint x: 468, endPoint y: 191, distance: 96.8
click at [636, 178] on div "/ Score: 4 + 4 25 % Mastered Review: [DATE] 你相信 鬼 吗？ Do you believe in ghosts? …" at bounding box center [424, 240] width 638 height 344
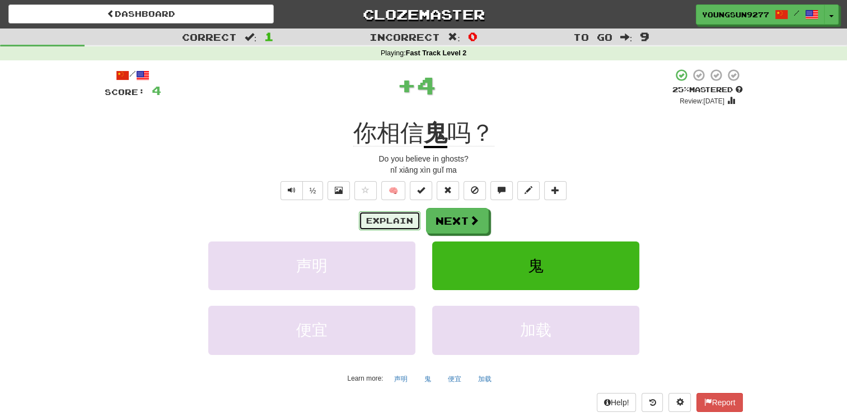
click at [396, 218] on button "Explain" at bounding box center [390, 221] width 62 height 19
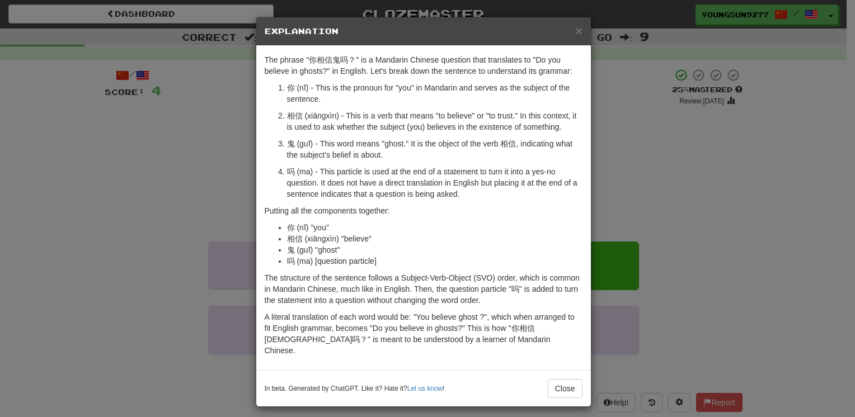
click at [289, 140] on p "鬼 (guǐ) - This word means "ghost." It is the object of the verb 相信, indicating …" at bounding box center [434, 149] width 295 height 22
copy p "鬼"
click at [556, 379] on button "Close" at bounding box center [565, 388] width 35 height 19
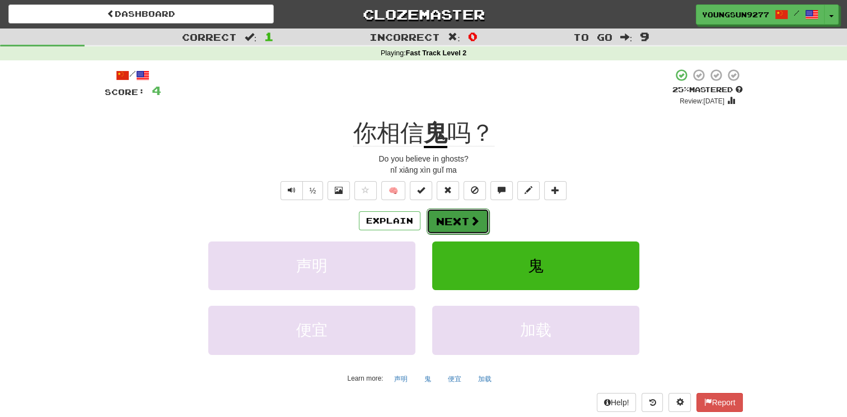
click at [446, 226] on button "Next" at bounding box center [457, 222] width 63 height 26
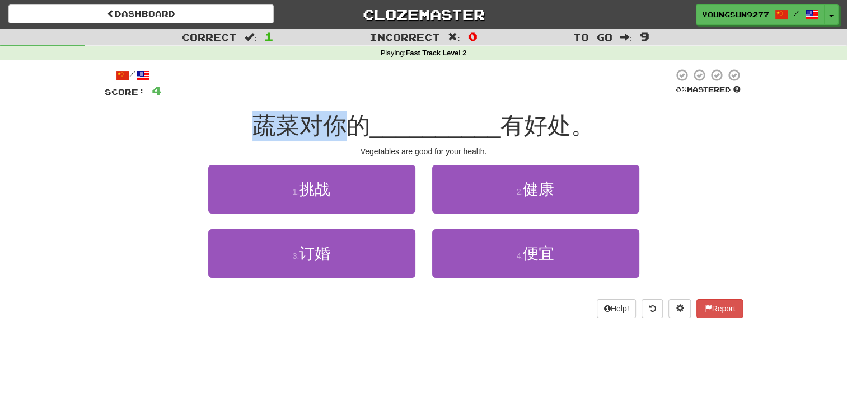
drag, startPoint x: 255, startPoint y: 118, endPoint x: 352, endPoint y: 123, distance: 97.0
click at [351, 123] on span "蔬菜对你的" at bounding box center [311, 125] width 118 height 26
drag, startPoint x: 363, startPoint y: 131, endPoint x: 339, endPoint y: 126, distance: 25.1
click at [363, 130] on span "蔬菜对你的" at bounding box center [311, 125] width 118 height 26
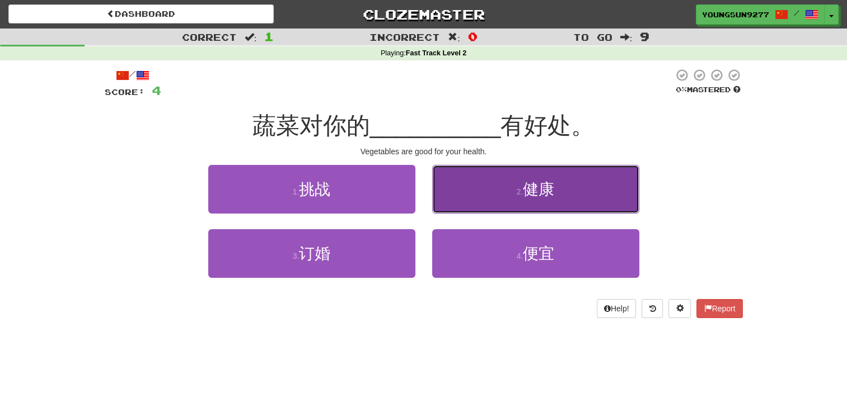
click at [569, 194] on button "2 . 健康" at bounding box center [535, 189] width 207 height 49
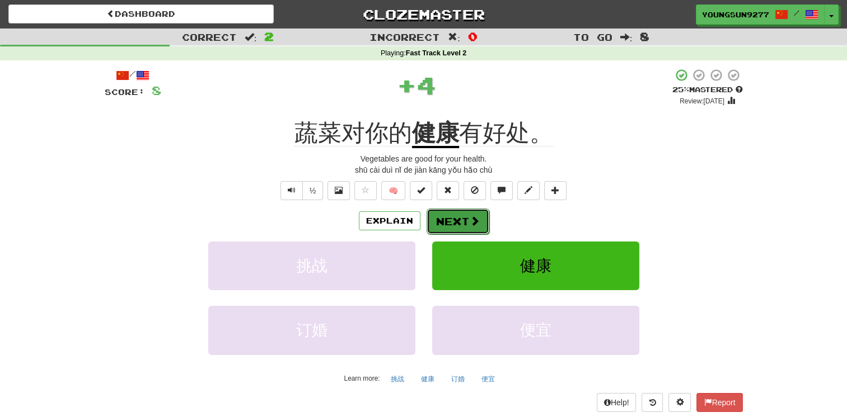
click at [481, 225] on button "Next" at bounding box center [457, 222] width 63 height 26
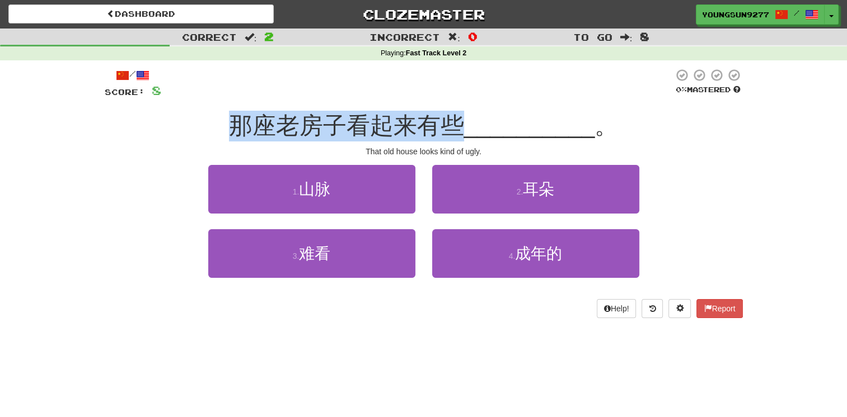
drag, startPoint x: 244, startPoint y: 122, endPoint x: 458, endPoint y: 129, distance: 214.4
click at [458, 129] on span "那座老房子看起来有些" at bounding box center [346, 125] width 235 height 26
drag, startPoint x: 458, startPoint y: 129, endPoint x: 244, endPoint y: 130, distance: 214.3
click at [244, 130] on span "那座老房子看起来有些" at bounding box center [346, 125] width 235 height 26
click at [220, 120] on div "那座老房子看起来有些 __________ 。" at bounding box center [424, 126] width 638 height 31
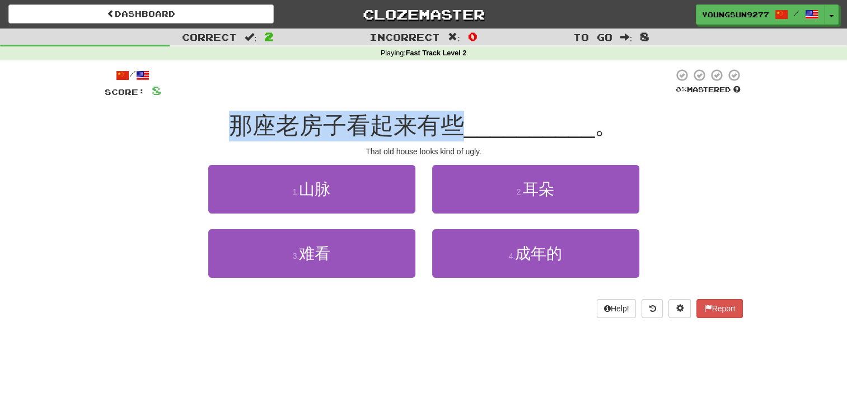
click at [350, 117] on span "那座老房子看起来有些" at bounding box center [346, 125] width 235 height 26
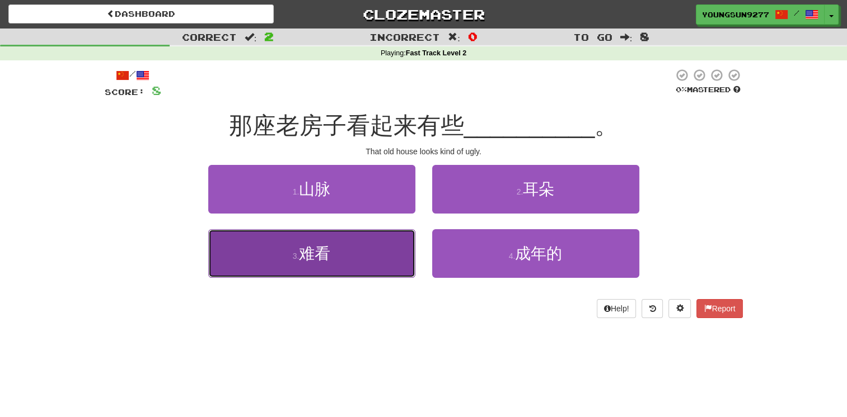
click at [326, 262] on button "3 . 难看" at bounding box center [311, 253] width 207 height 49
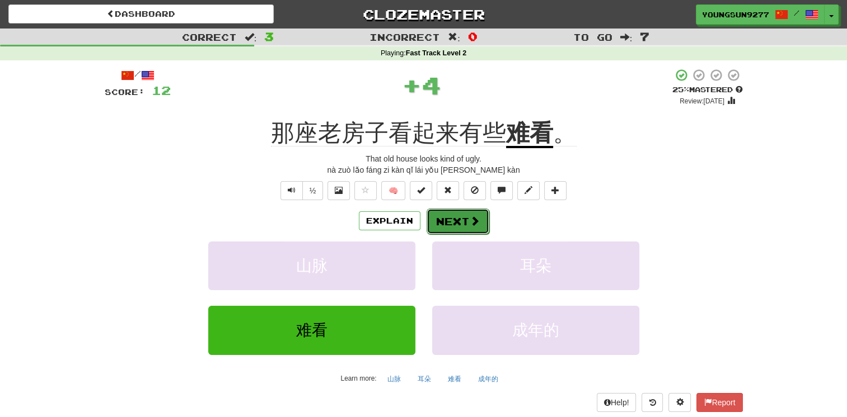
click at [477, 218] on span at bounding box center [475, 221] width 10 height 10
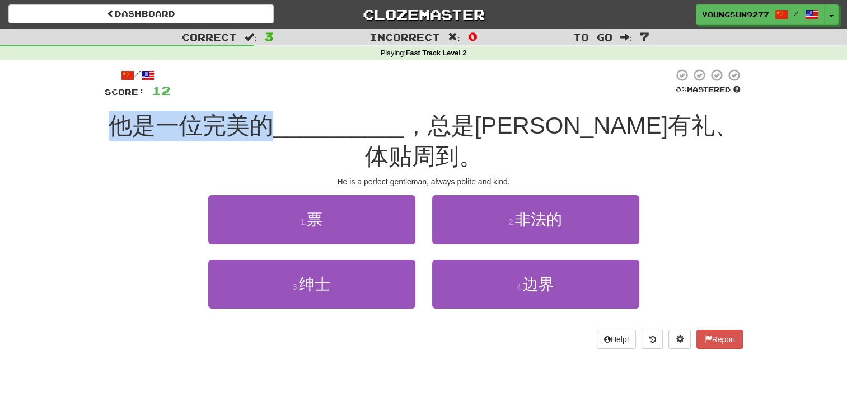
drag, startPoint x: 123, startPoint y: 126, endPoint x: 281, endPoint y: 134, distance: 158.0
click at [273, 134] on span "他是一位完美的" at bounding box center [191, 125] width 165 height 26
drag, startPoint x: 281, startPoint y: 134, endPoint x: 252, endPoint y: 132, distance: 28.6
click at [231, 131] on span "他是一位完美的" at bounding box center [191, 125] width 165 height 26
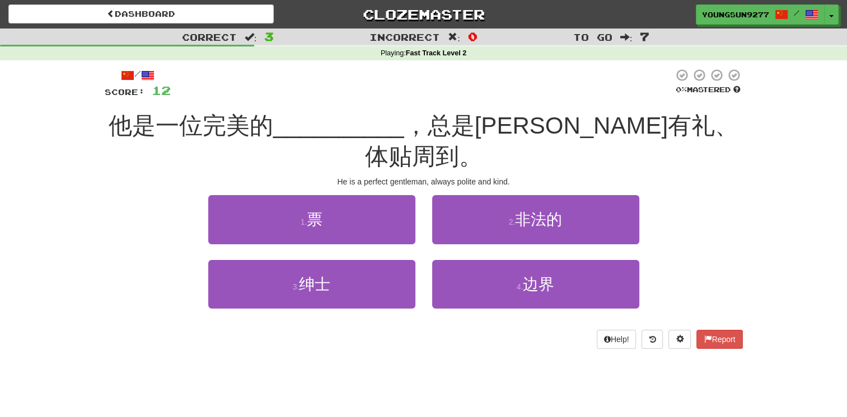
click at [379, 145] on div "/ Score: 12 0 % Mastered 他是一位完美的 __________ ，总是彬彬有礼、体贴周到。 He is a perfect gentl…" at bounding box center [424, 208] width 638 height 280
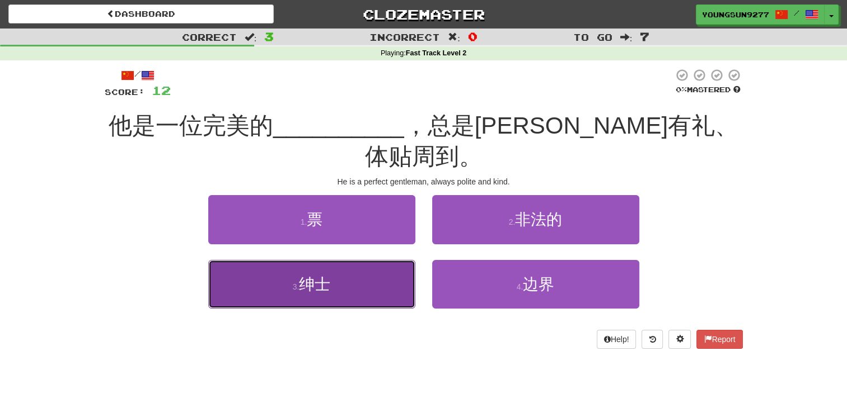
click at [380, 260] on button "3 . 绅士" at bounding box center [311, 284] width 207 height 49
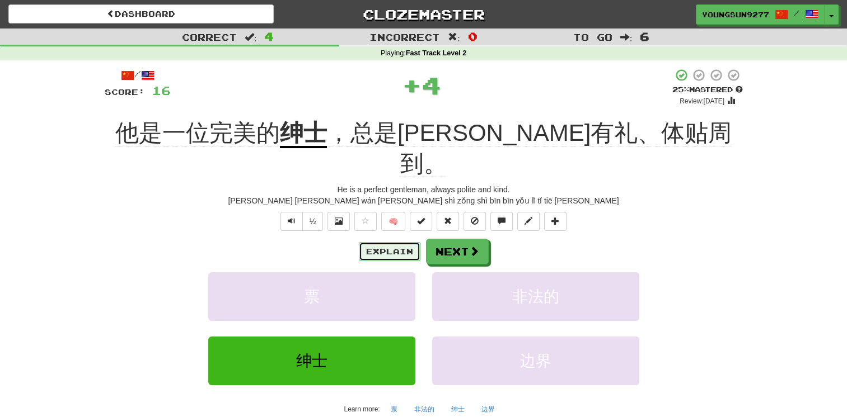
click at [388, 242] on button "Explain" at bounding box center [390, 251] width 62 height 19
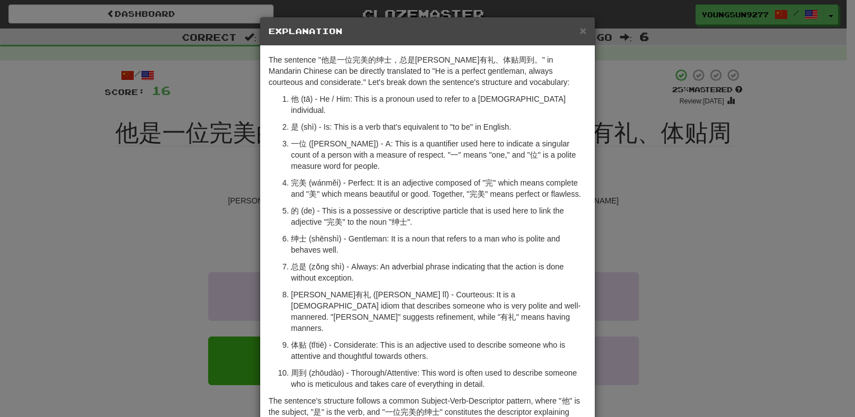
click at [291, 233] on p "绅士 (shēnshì) - Gentleman: It is a noun that refers to a man who is polite and b…" at bounding box center [438, 244] width 295 height 22
copy p "绅士"
click at [652, 189] on div "× Explanation The sentence "他是一位完美的绅士，总是彬彬有礼、体贴周到。" in Mandarin Chinese can be …" at bounding box center [427, 208] width 855 height 417
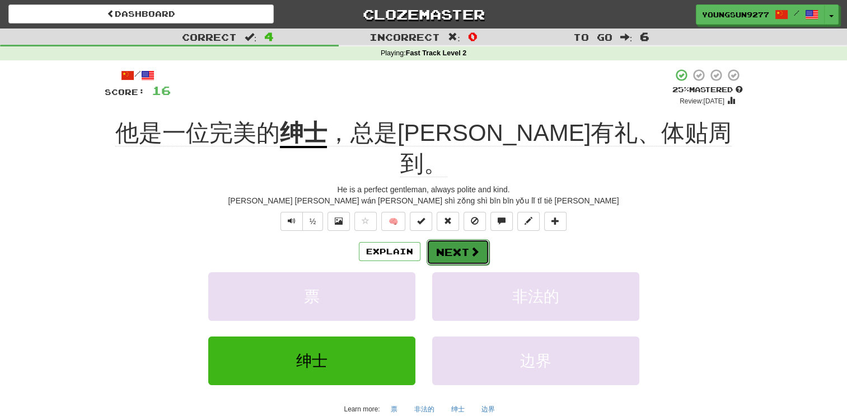
click at [457, 240] on button "Next" at bounding box center [457, 253] width 63 height 26
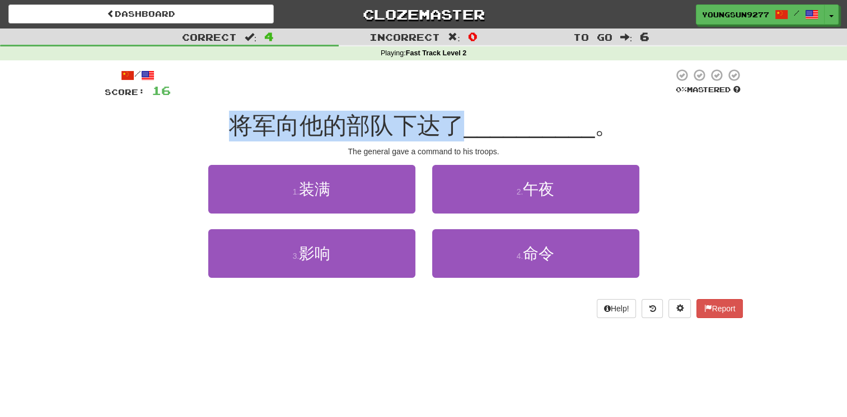
drag, startPoint x: 225, startPoint y: 129, endPoint x: 452, endPoint y: 136, distance: 227.3
click at [452, 136] on div "将军向他的部队下达了 __________ 。" at bounding box center [424, 126] width 638 height 31
drag, startPoint x: 452, startPoint y: 136, endPoint x: 447, endPoint y: 139, distance: 6.1
click at [450, 135] on span "将军向他的部队下达了" at bounding box center [346, 125] width 235 height 26
click at [445, 111] on div "将军向他的部队下达了 __________ 。" at bounding box center [424, 126] width 638 height 31
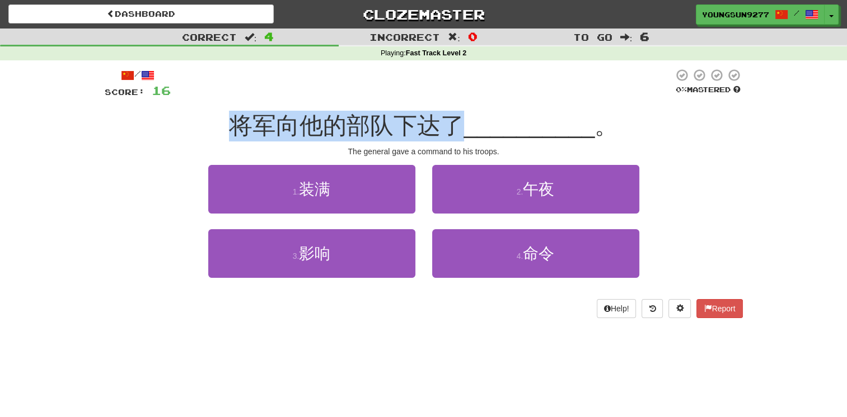
drag, startPoint x: 217, startPoint y: 128, endPoint x: 467, endPoint y: 124, distance: 250.2
click at [467, 124] on div "将军向他的部队下达了 __________ 。" at bounding box center [424, 126] width 638 height 31
drag, startPoint x: 467, startPoint y: 124, endPoint x: 360, endPoint y: 121, distance: 107.5
click at [360, 121] on span "将军向他的部队下达了" at bounding box center [346, 125] width 235 height 26
click at [297, 125] on span "将军向他的部队下达了" at bounding box center [346, 125] width 235 height 26
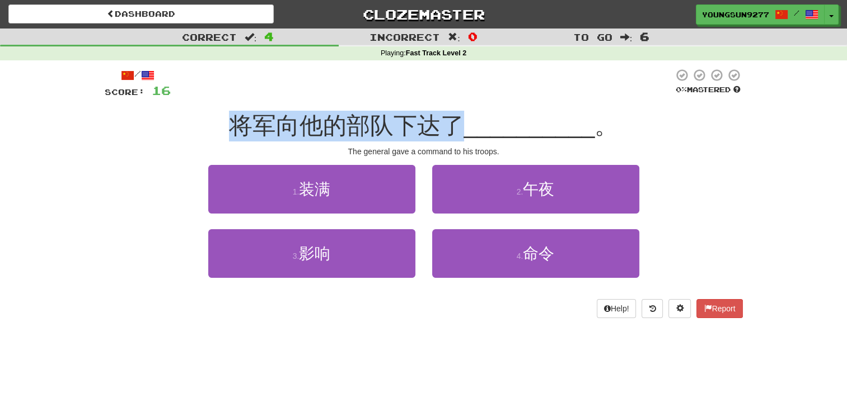
click at [458, 128] on span "将军向他的部队下达了" at bounding box center [346, 125] width 235 height 26
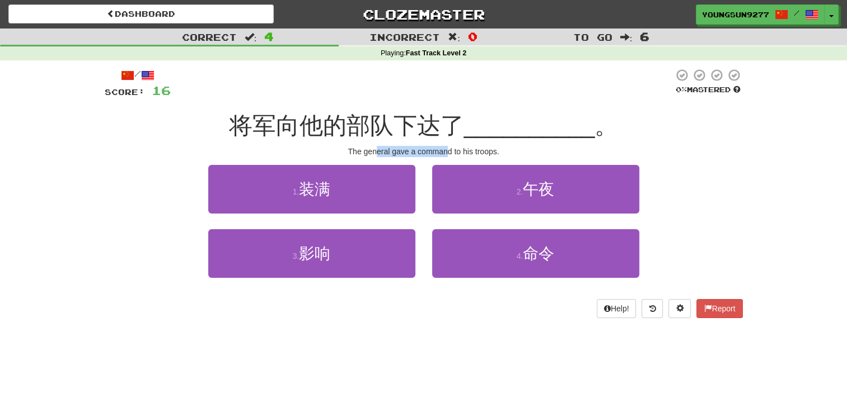
drag, startPoint x: 425, startPoint y: 149, endPoint x: 461, endPoint y: 148, distance: 35.3
click at [461, 148] on div "The general gave a command to his troops." at bounding box center [424, 151] width 638 height 11
drag, startPoint x: 461, startPoint y: 148, endPoint x: 392, endPoint y: 124, distance: 72.7
click at [402, 124] on span "将军向他的部队下达了" at bounding box center [346, 125] width 235 height 26
drag, startPoint x: 240, startPoint y: 126, endPoint x: 279, endPoint y: 126, distance: 39.2
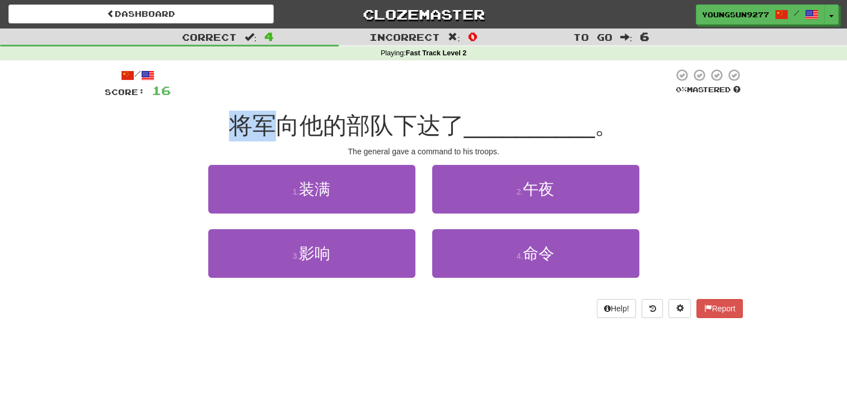
click at [279, 126] on span "将军向他的部队下达了" at bounding box center [346, 125] width 235 height 26
drag, startPoint x: 279, startPoint y: 126, endPoint x: 346, endPoint y: 128, distance: 67.2
click at [343, 128] on span "将军向他的部队下达了" at bounding box center [346, 125] width 235 height 26
drag, startPoint x: 392, startPoint y: 128, endPoint x: 446, endPoint y: 129, distance: 54.3
click at [446, 129] on span "将军向他的部队下达了" at bounding box center [346, 125] width 235 height 26
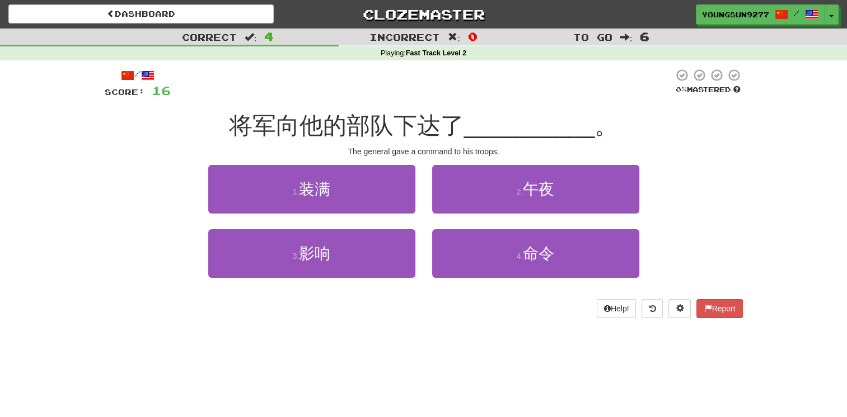
drag, startPoint x: 446, startPoint y: 129, endPoint x: 283, endPoint y: 126, distance: 163.4
click at [265, 119] on span "将军向他的部队下达了" at bounding box center [346, 125] width 235 height 26
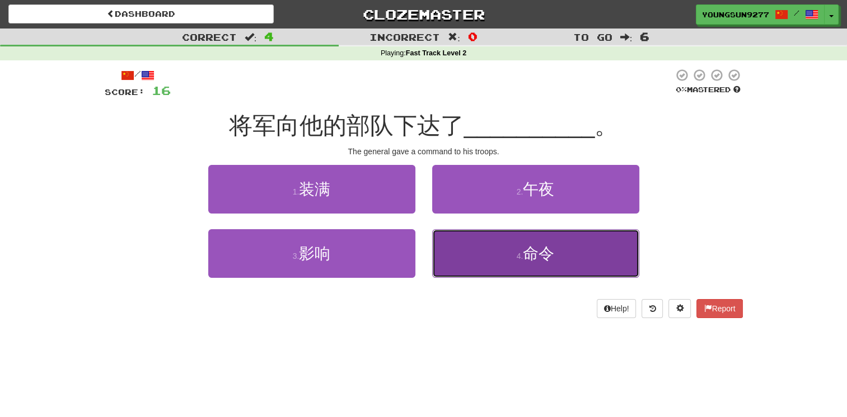
click at [454, 250] on button "4 . 命令" at bounding box center [535, 253] width 207 height 49
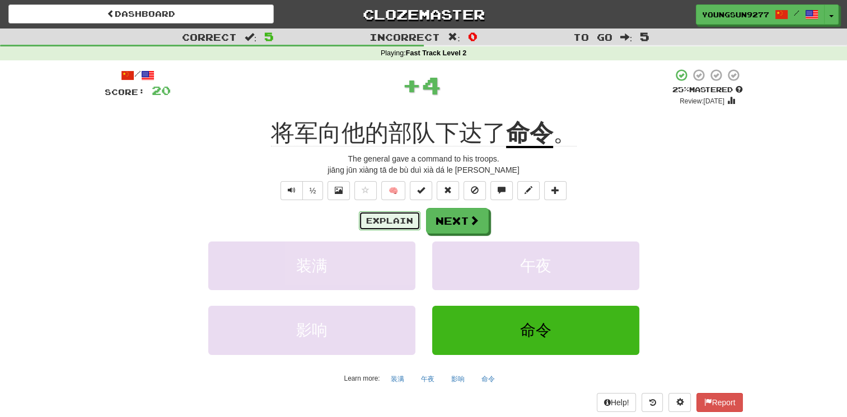
click at [381, 227] on button "Explain" at bounding box center [390, 221] width 62 height 19
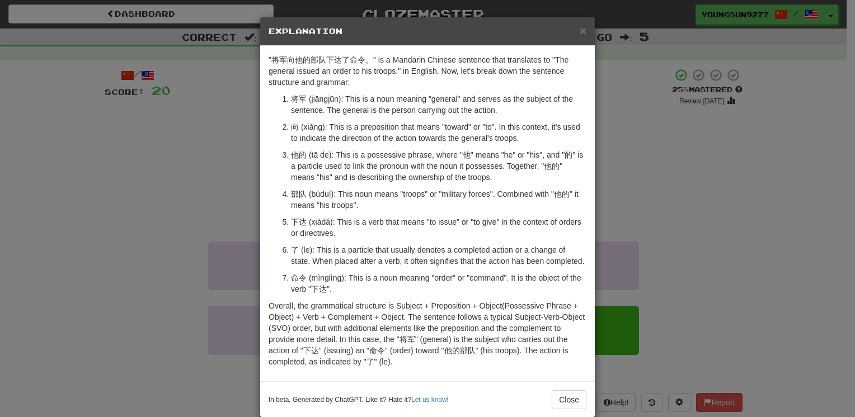
click at [291, 278] on p "命令 (mìnglìng): This is a noun meaning "order" or "command". It is the object of…" at bounding box center [438, 284] width 295 height 22
copy p "命令"
click at [571, 404] on button "Close" at bounding box center [569, 400] width 35 height 19
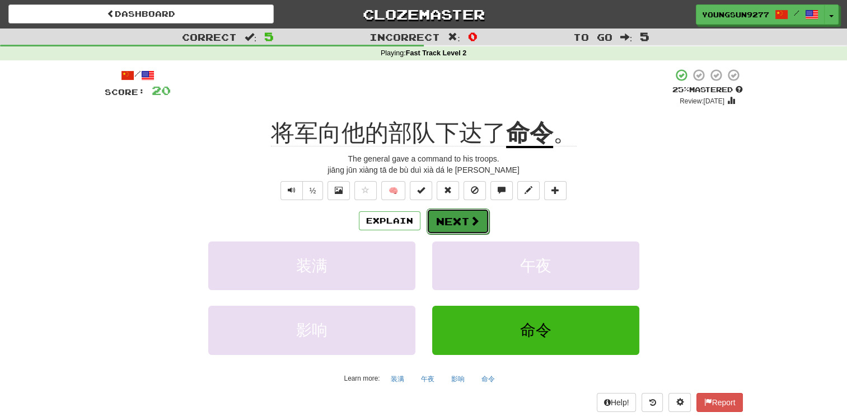
click at [470, 217] on span at bounding box center [475, 221] width 10 height 10
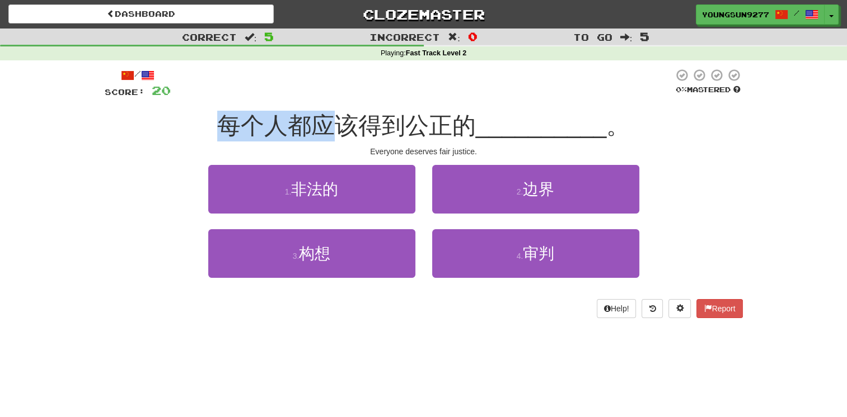
drag, startPoint x: 206, startPoint y: 122, endPoint x: 346, endPoint y: 130, distance: 139.6
click at [346, 130] on div "每个人都应该得到公正的 __________ 。" at bounding box center [424, 126] width 638 height 31
drag, startPoint x: 346, startPoint y: 130, endPoint x: 443, endPoint y: 126, distance: 97.4
click at [443, 126] on span "每个人都应该得到公正的" at bounding box center [346, 125] width 259 height 26
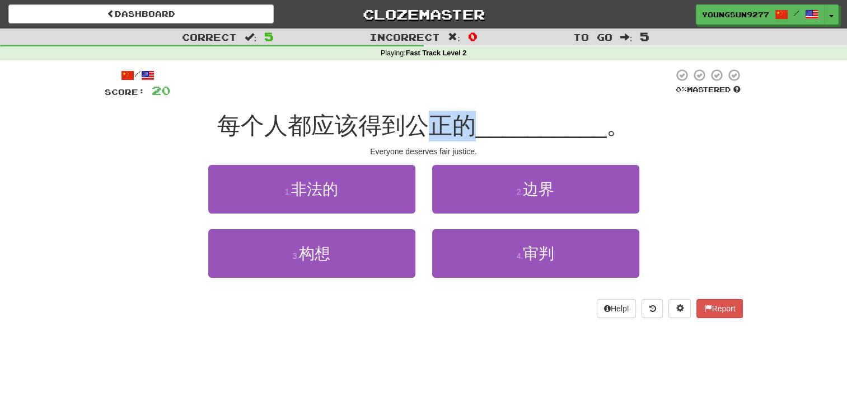
drag, startPoint x: 477, startPoint y: 126, endPoint x: 439, endPoint y: 129, distance: 38.1
click at [439, 129] on div "每个人都应该得到公正的 __________ 。" at bounding box center [424, 126] width 638 height 31
drag, startPoint x: 439, startPoint y: 129, endPoint x: 410, endPoint y: 129, distance: 29.1
click at [414, 129] on span "每个人都应该得到公正的" at bounding box center [346, 125] width 259 height 26
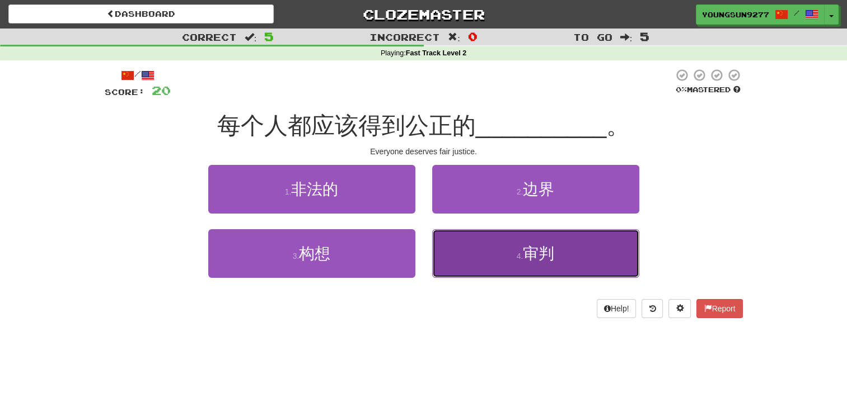
click at [517, 261] on button "4 . 审判" at bounding box center [535, 253] width 207 height 49
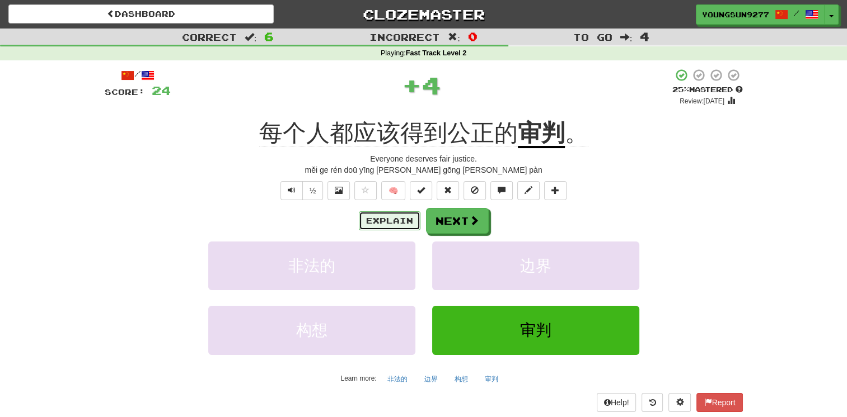
click at [398, 217] on button "Explain" at bounding box center [390, 221] width 62 height 19
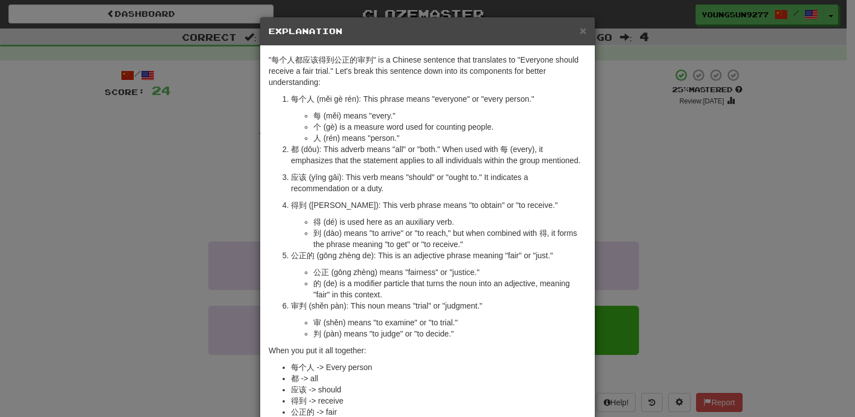
click at [297, 305] on p "审判 (shěn pàn): This noun means "trial" or "judgment."" at bounding box center [438, 306] width 295 height 11
click at [291, 306] on p "审判 (shěn pàn): This noun means "trial" or "judgment."" at bounding box center [438, 306] width 295 height 11
copy p "审判"
click at [662, 246] on div "× Explanation "每个人都应该得到公正的审判" is a Chinese sentence that translates to "Everyon…" at bounding box center [427, 208] width 855 height 417
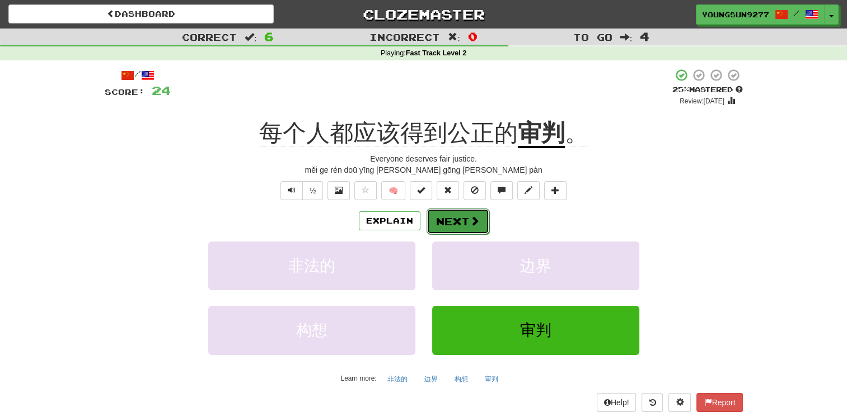
click at [475, 228] on button "Next" at bounding box center [457, 222] width 63 height 26
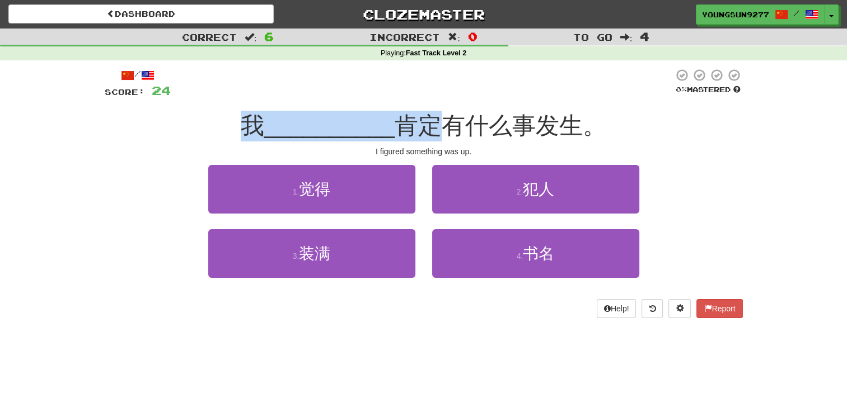
drag, startPoint x: 322, startPoint y: 121, endPoint x: 495, endPoint y: 124, distance: 172.4
click at [495, 124] on div "我 __________ 肯定有什么事发生。" at bounding box center [424, 126] width 638 height 31
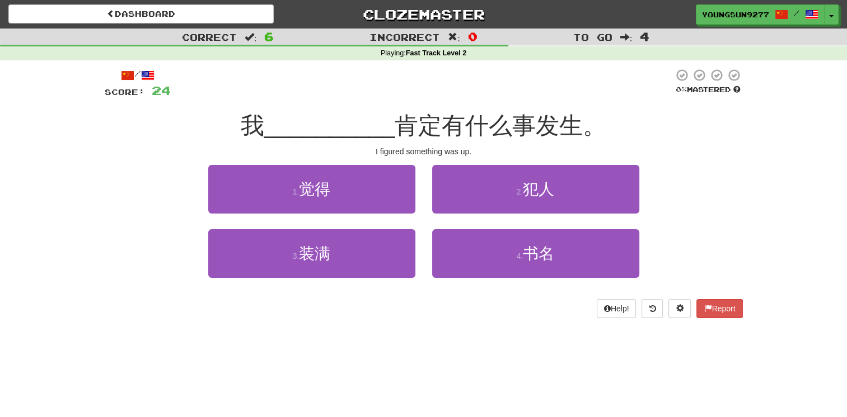
drag, startPoint x: 495, startPoint y: 124, endPoint x: 612, endPoint y: 134, distance: 117.9
click at [612, 134] on div "我 __________ 肯定有什么事发生。" at bounding box center [424, 126] width 638 height 31
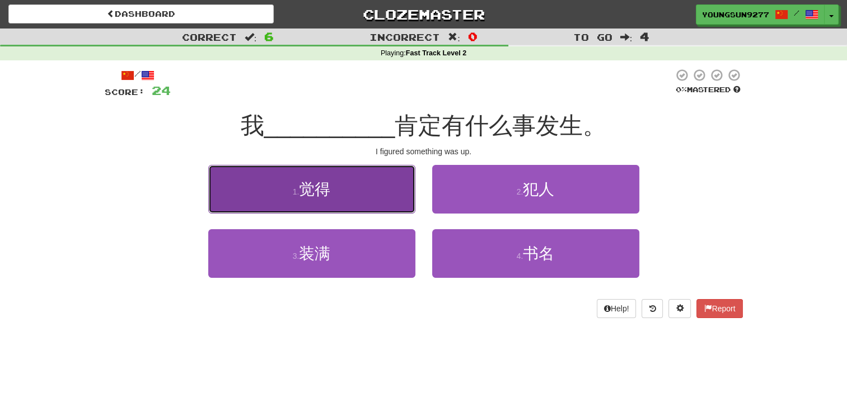
click at [372, 188] on button "1 . 觉得" at bounding box center [311, 189] width 207 height 49
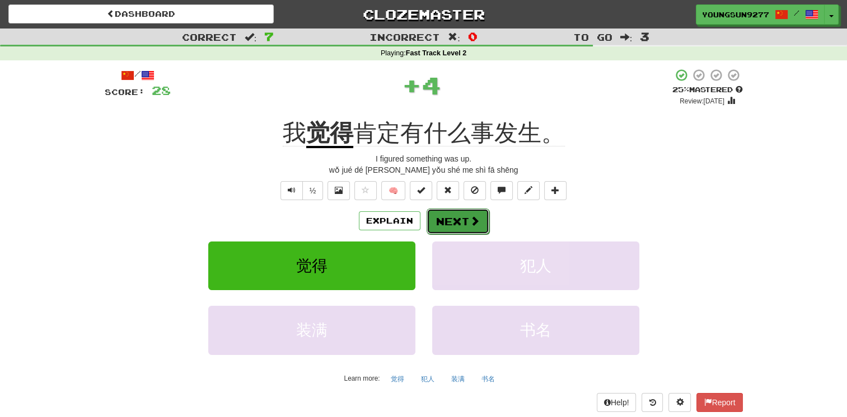
click at [470, 218] on span at bounding box center [475, 221] width 10 height 10
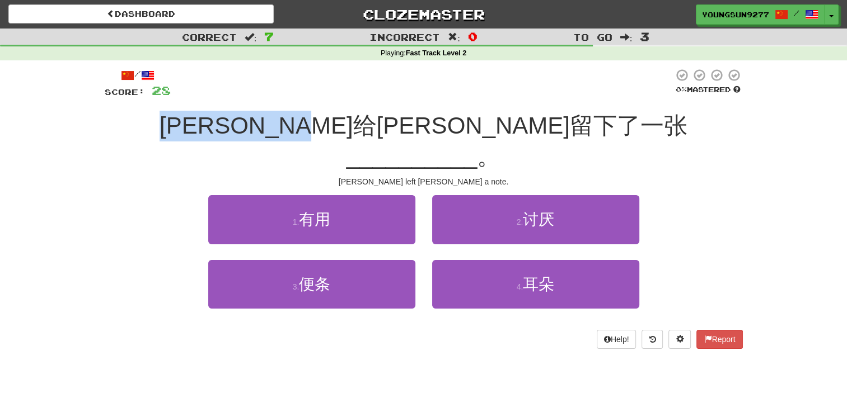
drag, startPoint x: 374, startPoint y: 133, endPoint x: 461, endPoint y: 131, distance: 87.3
click at [461, 131] on span "汤姆给玛丽留下了一张" at bounding box center [423, 125] width 528 height 26
drag, startPoint x: 461, startPoint y: 131, endPoint x: 324, endPoint y: 121, distance: 137.5
click at [324, 121] on span "汤姆给玛丽留下了一张" at bounding box center [423, 125] width 528 height 26
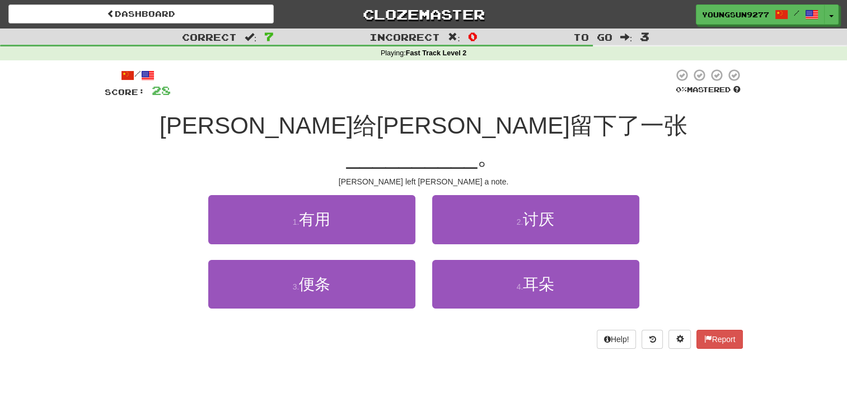
click at [477, 143] on span "__________" at bounding box center [411, 156] width 131 height 26
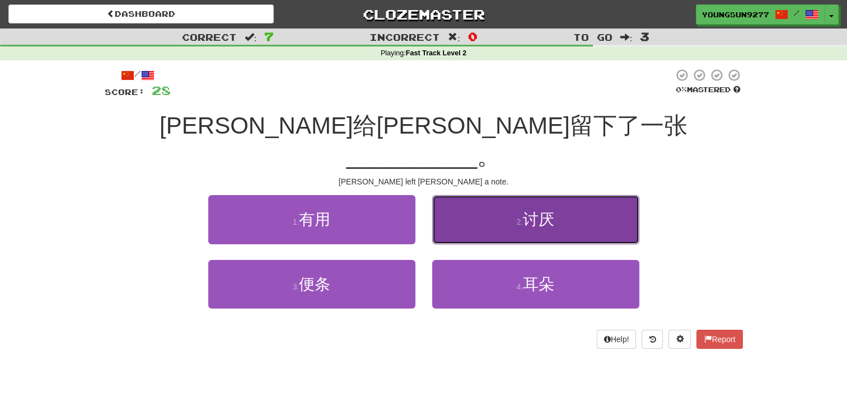
click at [566, 205] on button "2 . 讨厌" at bounding box center [535, 219] width 207 height 49
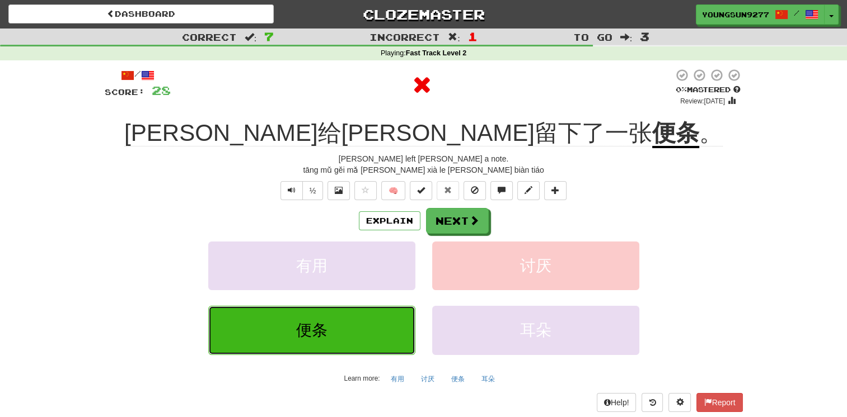
click at [332, 344] on button "便条" at bounding box center [311, 330] width 207 height 49
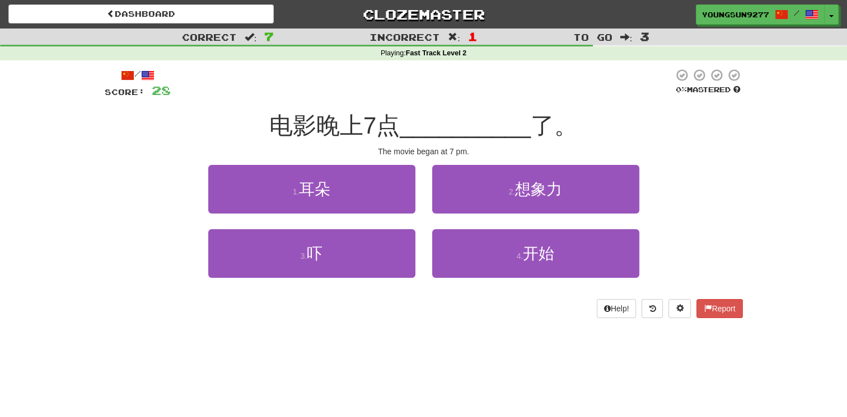
click at [414, 42] on span "Incorrect" at bounding box center [404, 36] width 71 height 11
click at [443, 56] on strong "Fast Track Level 2" at bounding box center [436, 53] width 61 height 8
drag, startPoint x: 587, startPoint y: 38, endPoint x: 627, endPoint y: 41, distance: 40.4
click at [627, 41] on div "To go : 3" at bounding box center [706, 37] width 282 height 16
click at [383, 109] on div "/ Score: 28 0 % Mastered 电影晚上7点 __________ 了。 The movie began at 7 pm. 1 . 耳朵 2…" at bounding box center [424, 193] width 638 height 250
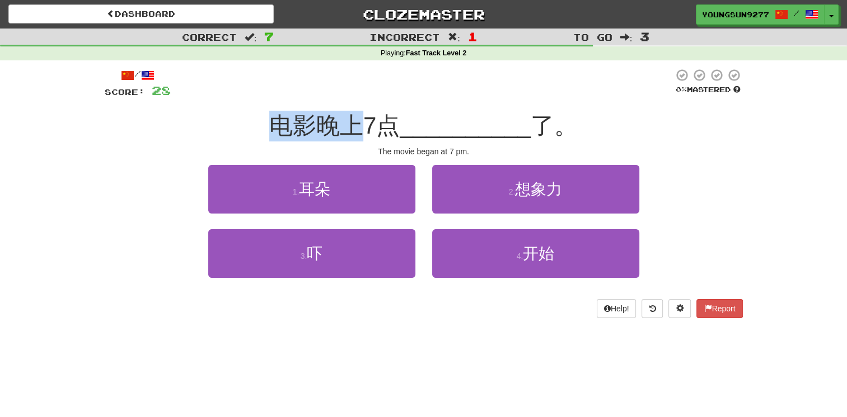
drag, startPoint x: 277, startPoint y: 127, endPoint x: 367, endPoint y: 125, distance: 89.6
click at [367, 125] on div "电影晚上7点 __________ 了。" at bounding box center [424, 126] width 638 height 31
drag, startPoint x: 367, startPoint y: 125, endPoint x: 449, endPoint y: 124, distance: 82.8
click at [449, 124] on span "__________" at bounding box center [465, 125] width 131 height 26
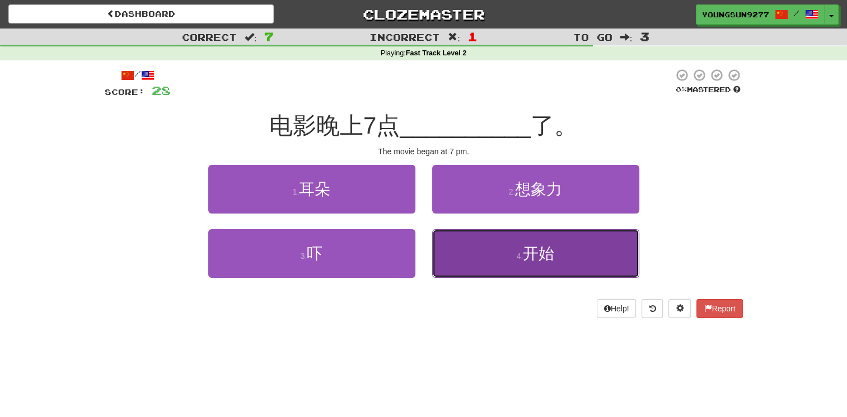
click at [535, 261] on span "开始" at bounding box center [538, 253] width 31 height 17
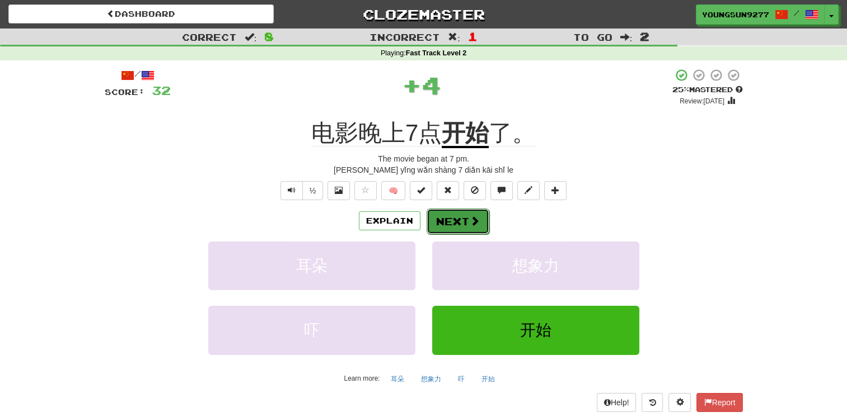
click at [465, 227] on button "Next" at bounding box center [457, 222] width 63 height 26
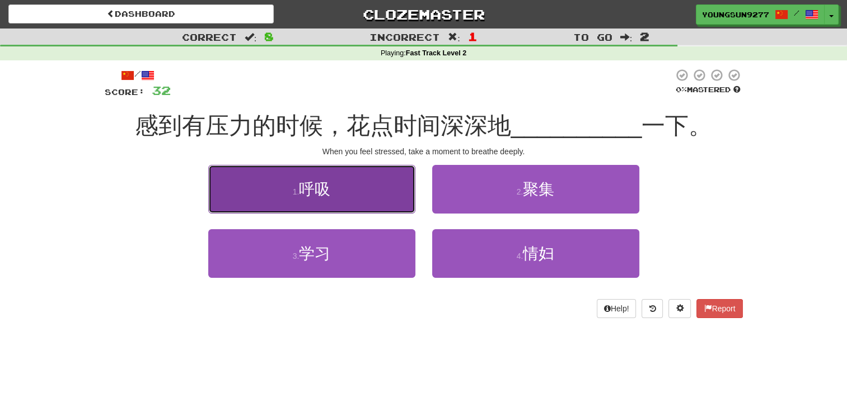
click at [387, 176] on button "1 . 呼吸" at bounding box center [311, 189] width 207 height 49
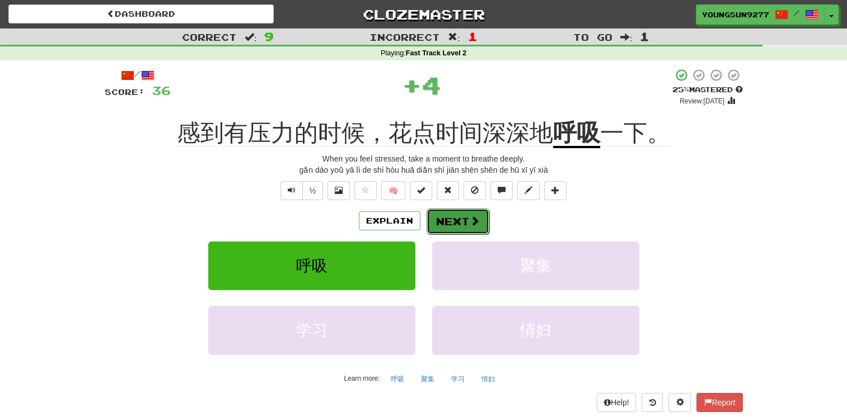
click at [436, 216] on button "Next" at bounding box center [457, 222] width 63 height 26
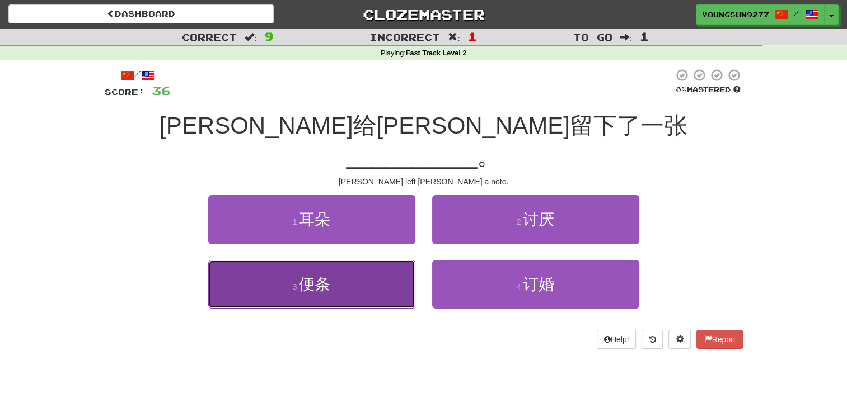
click at [374, 261] on button "3 . 便条" at bounding box center [311, 284] width 207 height 49
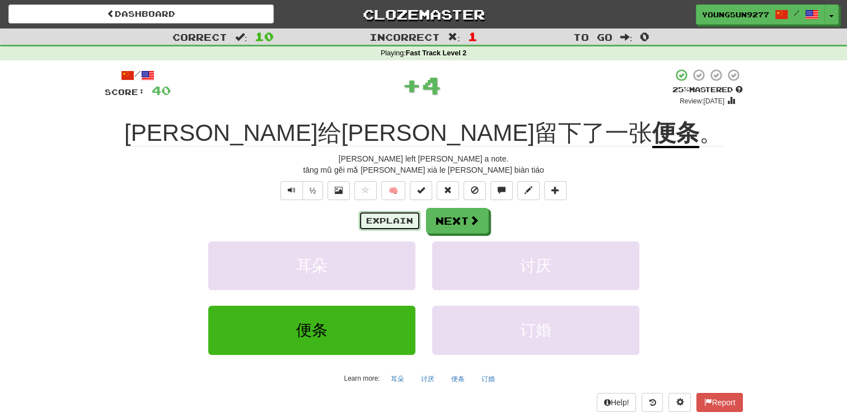
click at [380, 228] on button "Explain" at bounding box center [390, 221] width 62 height 19
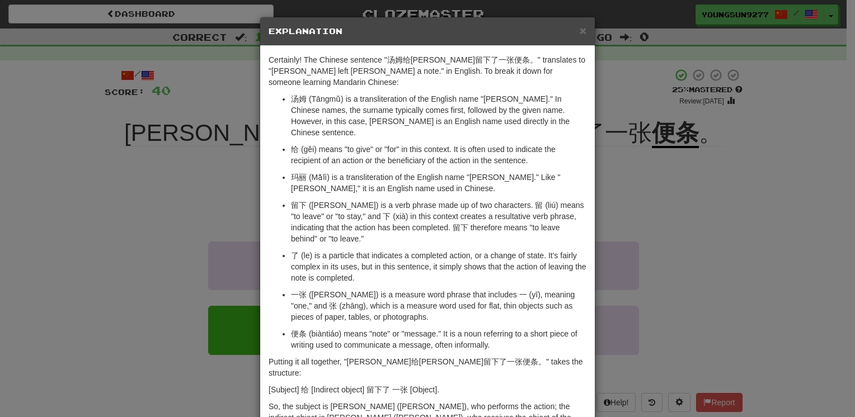
click at [291, 328] on p "便条 (biàntiáo) means "note" or "message." It is a noun referring to a short piec…" at bounding box center [438, 339] width 295 height 22
drag, startPoint x: 300, startPoint y: 303, endPoint x: 288, endPoint y: 303, distance: 11.8
click at [291, 328] on p "便条 (biàntiáo) means "note" or "message." It is a noun referring to a short piec…" at bounding box center [438, 339] width 295 height 22
copy p "便条"
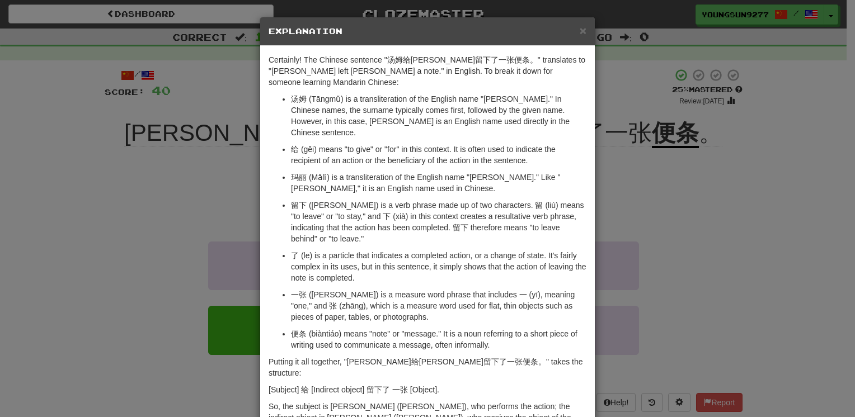
click at [546, 289] on p "一张 (yī zhāng) is a measure word phrase that includes 一 (yī), meaning "one," and…" at bounding box center [438, 306] width 295 height 34
click at [580, 34] on span "×" at bounding box center [583, 30] width 7 height 13
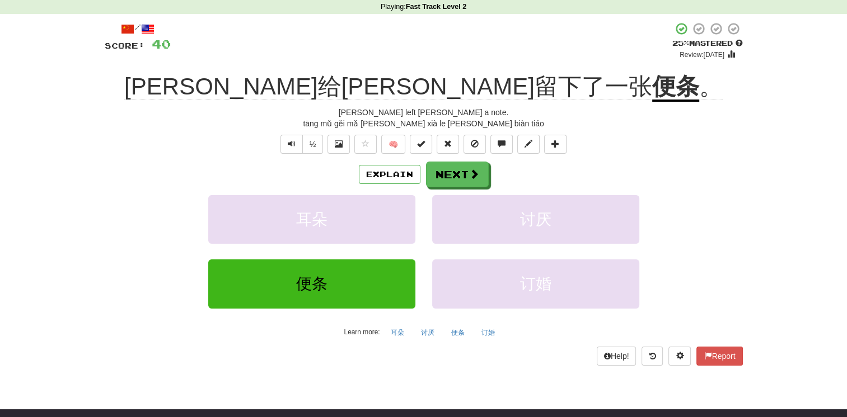
scroll to position [112, 0]
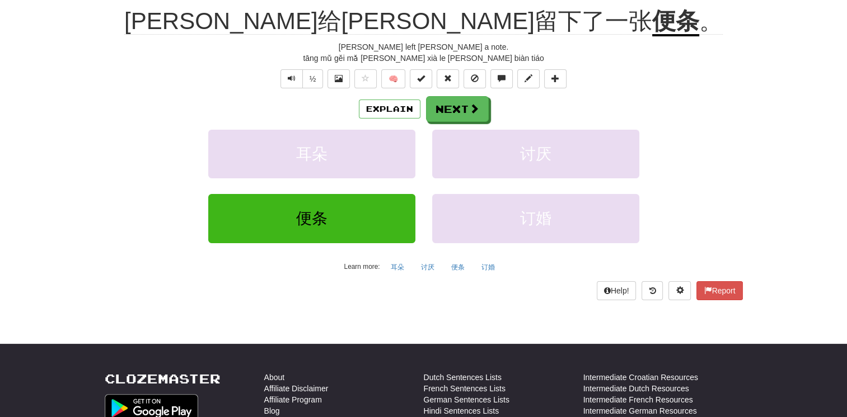
click at [470, 122] on div "Explain Next 耳朵 讨厌 便条 订婚 Learn more: 耳朵 讨厌 便条 订婚" at bounding box center [424, 186] width 638 height 180
click at [476, 111] on span at bounding box center [475, 109] width 10 height 10
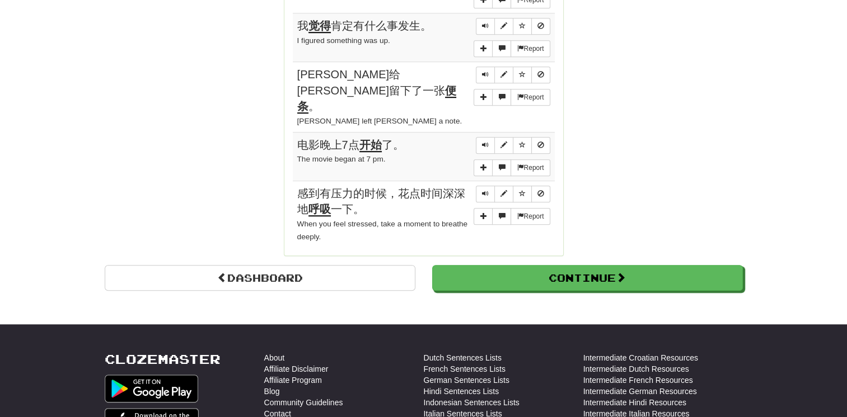
scroll to position [0, 0]
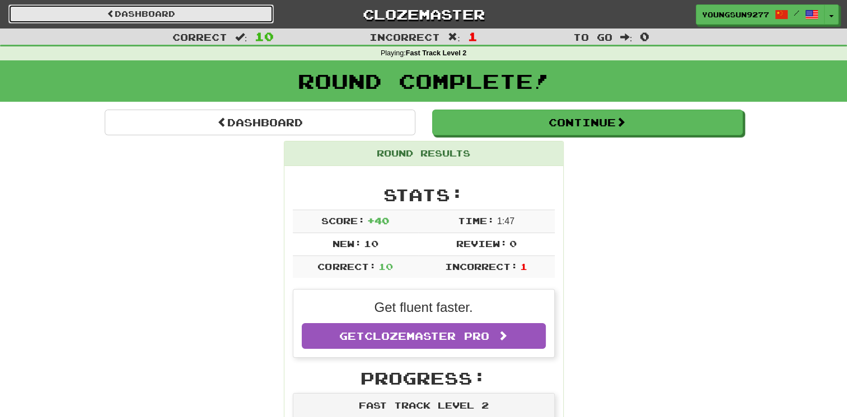
click at [212, 20] on link "Dashboard" at bounding box center [140, 13] width 265 height 19
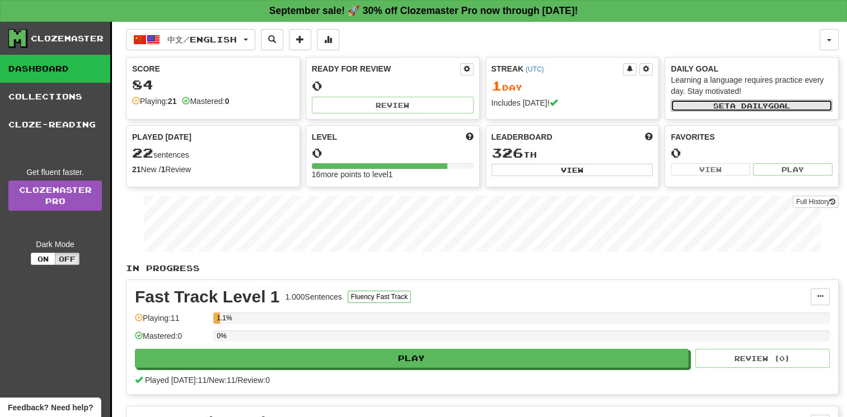
click at [800, 107] on button "Set a daily goal" at bounding box center [751, 106] width 162 height 12
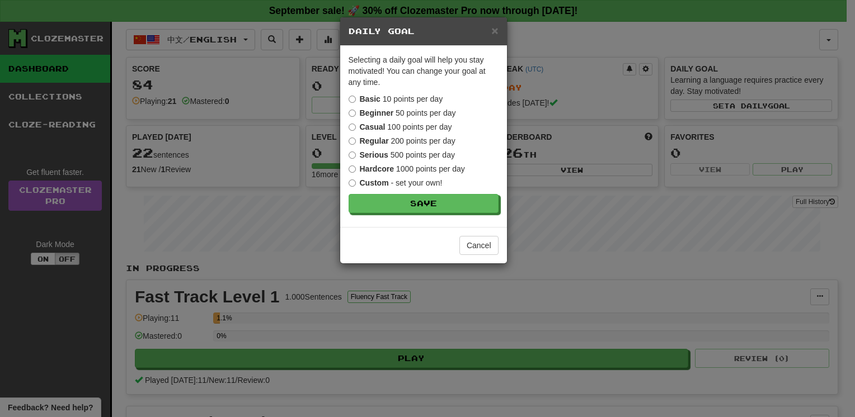
click at [371, 113] on strong "Beginner" at bounding box center [377, 113] width 34 height 9
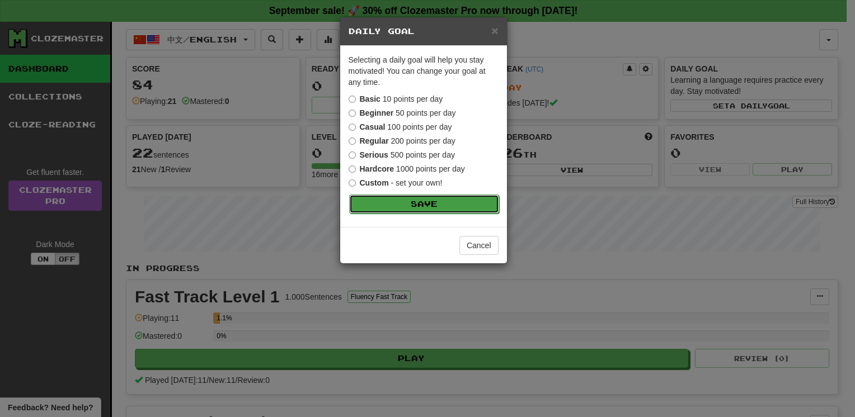
click at [450, 198] on button "Save" at bounding box center [424, 204] width 150 height 19
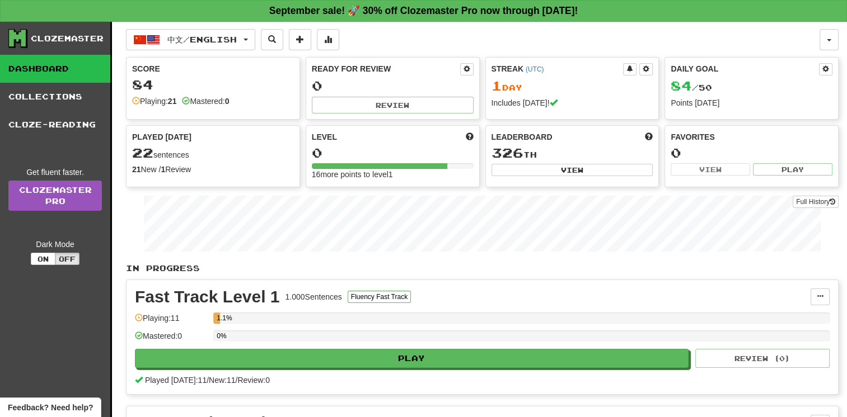
click at [736, 32] on div "中文 / English 中文 / English Streak: 1 Review: 0 Points [DATE]: 84 Language Pairing" at bounding box center [472, 39] width 693 height 21
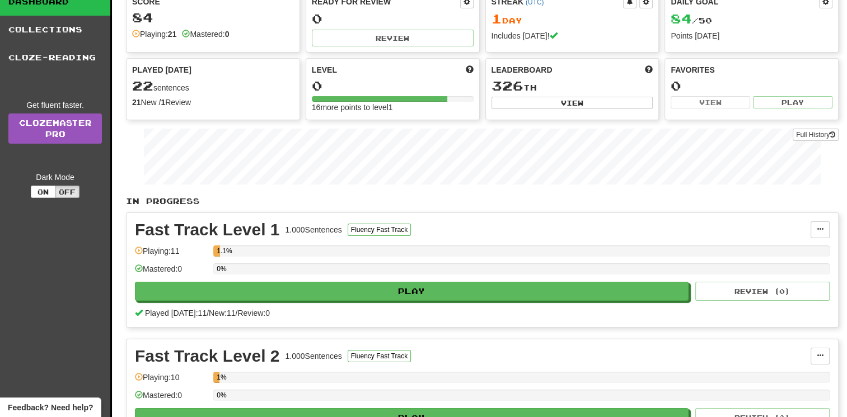
scroll to position [43, 0]
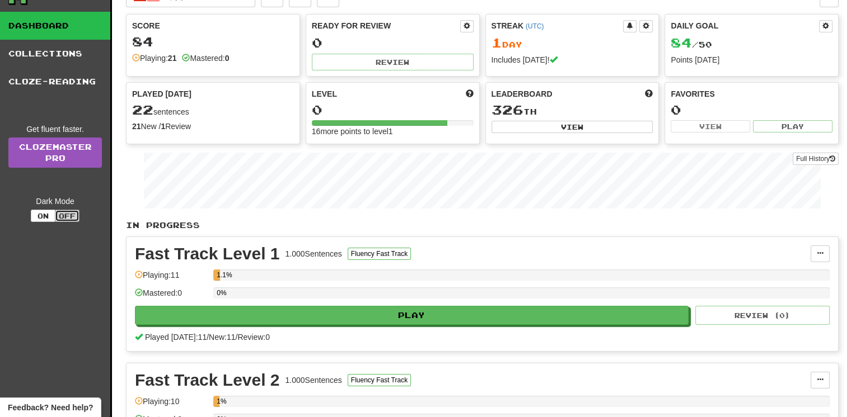
click at [67, 218] on button "Off" at bounding box center [67, 216] width 25 height 12
click at [43, 215] on button "On" at bounding box center [43, 216] width 25 height 12
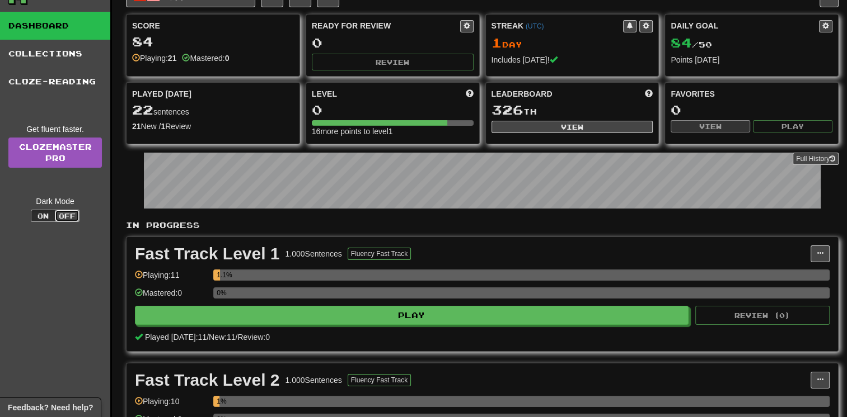
click at [69, 218] on button "Off" at bounding box center [67, 216] width 25 height 12
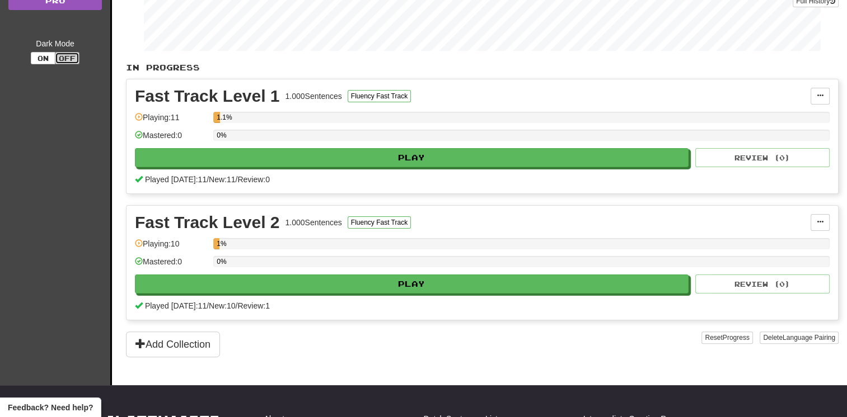
scroll to position [87, 0]
